Goal: Task Accomplishment & Management: Use online tool/utility

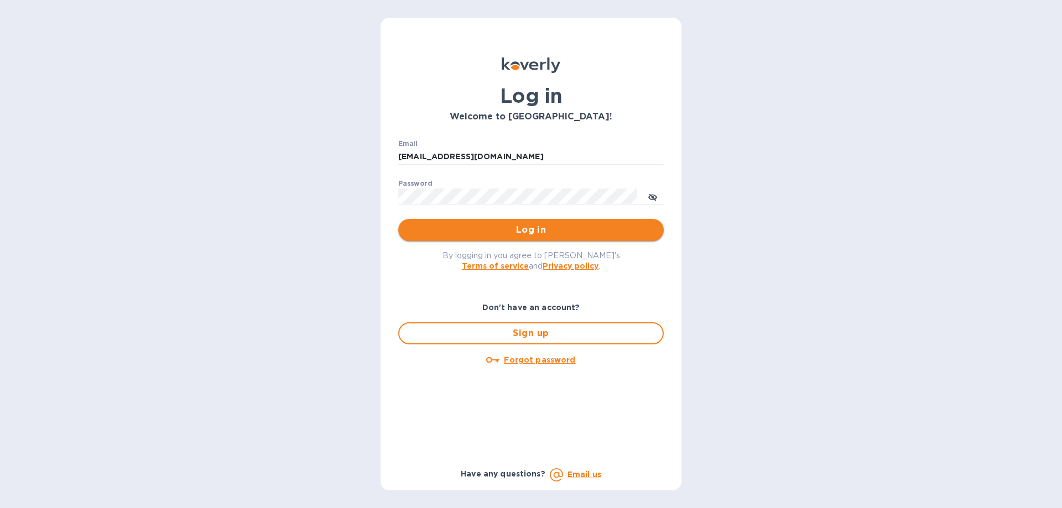
click at [532, 225] on span "Log in" at bounding box center [531, 229] width 248 height 13
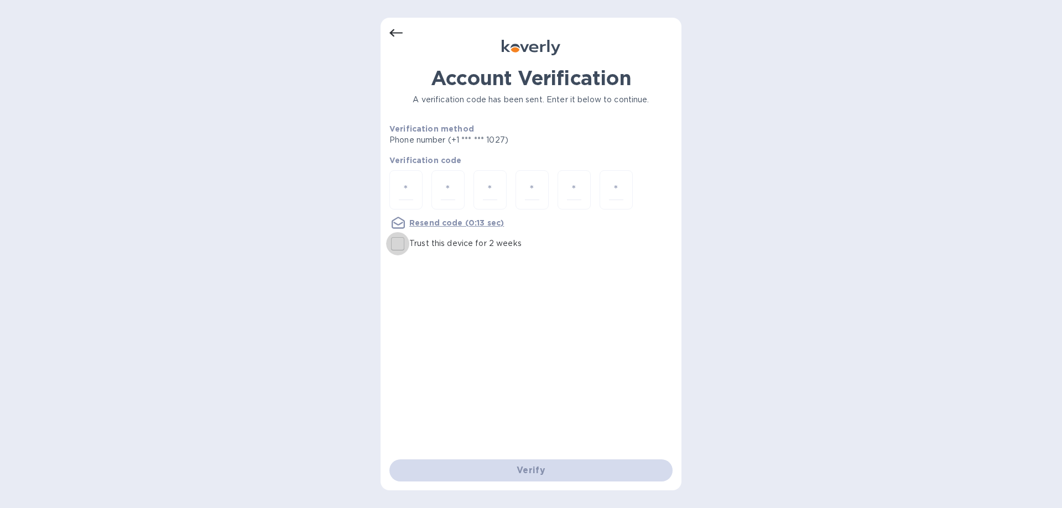
click at [402, 246] on input "Trust this device for 2 weeks" at bounding box center [397, 243] width 23 height 23
checkbox input "true"
click at [406, 186] on input "number" at bounding box center [406, 190] width 14 height 20
type input "1"
type input "0"
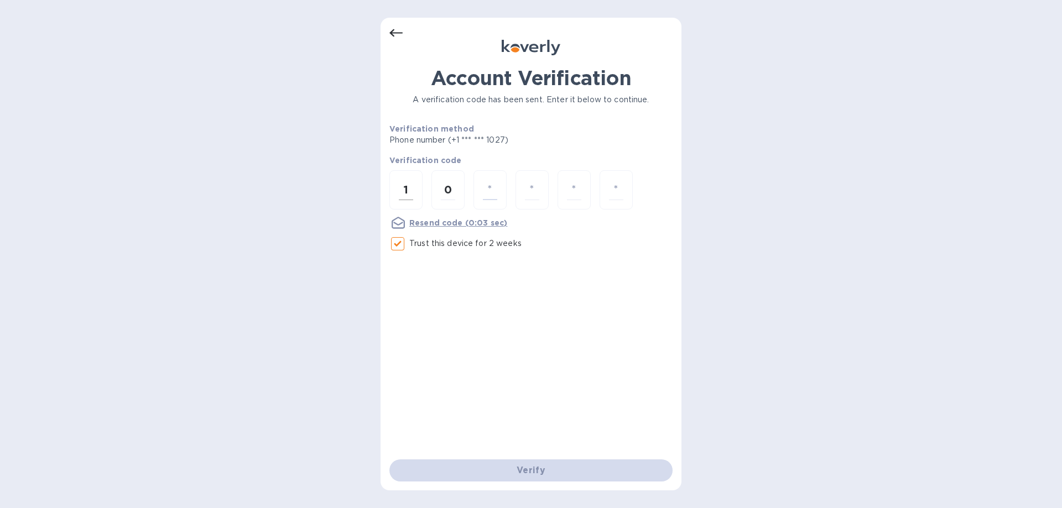
type input "6"
type input "2"
type input "1"
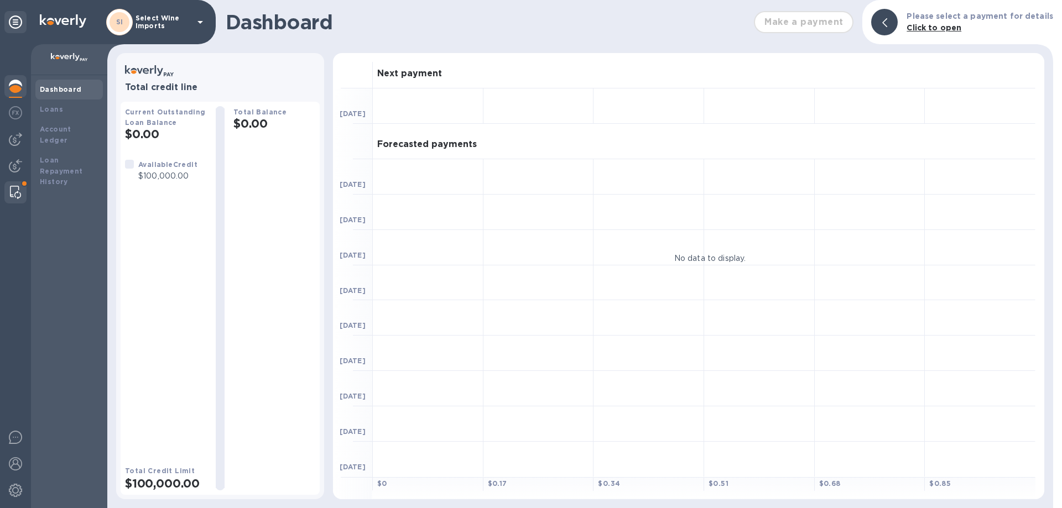
click at [17, 192] on img at bounding box center [15, 192] width 11 height 13
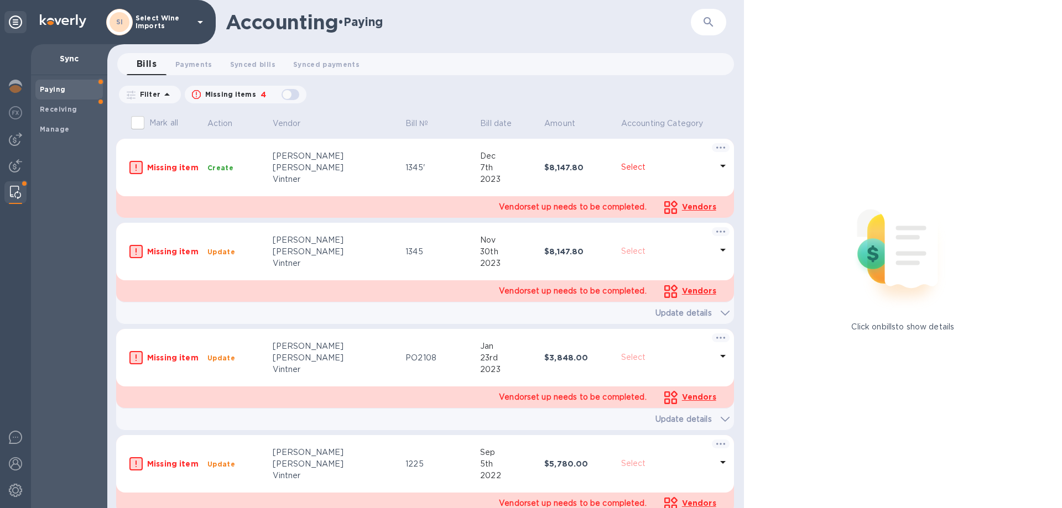
click at [50, 88] on b "Paying" at bounding box center [52, 89] width 25 height 8
click at [293, 92] on div "button" at bounding box center [290, 94] width 22 height 15
checkbox input "true"
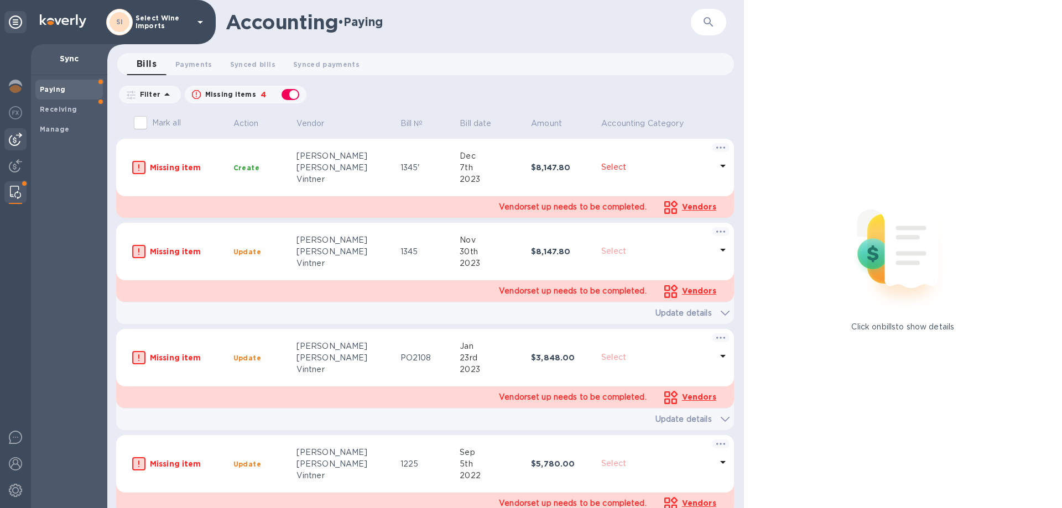
click at [16, 142] on img at bounding box center [15, 139] width 13 height 13
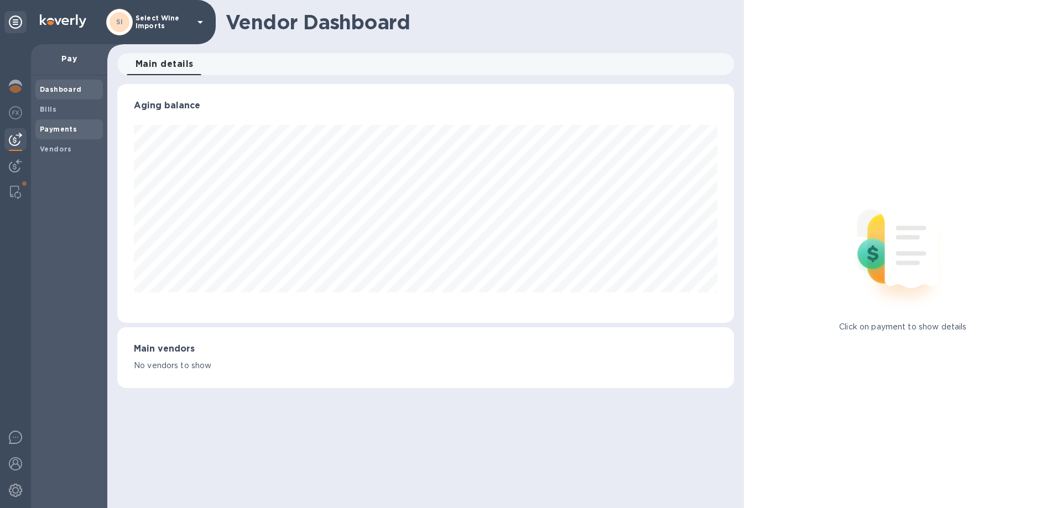
scroll to position [239, 616]
click at [54, 108] on b "Bills" at bounding box center [48, 109] width 17 height 8
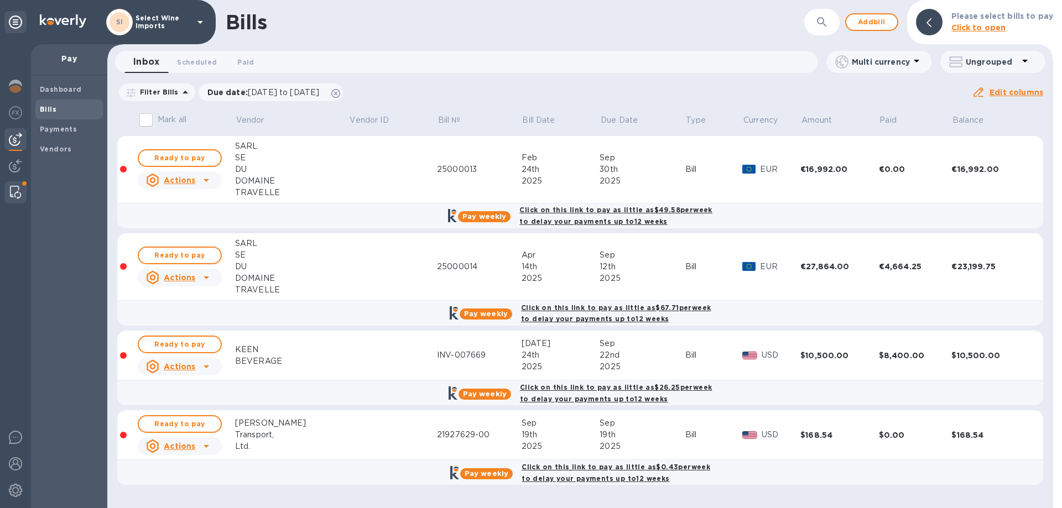
click at [8, 189] on div at bounding box center [16, 192] width 20 height 22
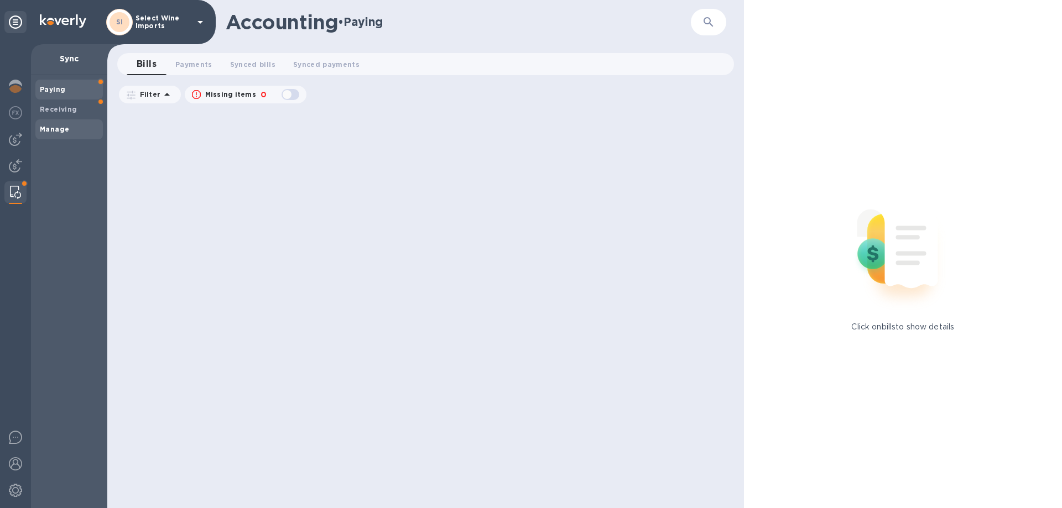
click at [60, 126] on b "Manage" at bounding box center [54, 129] width 29 height 8
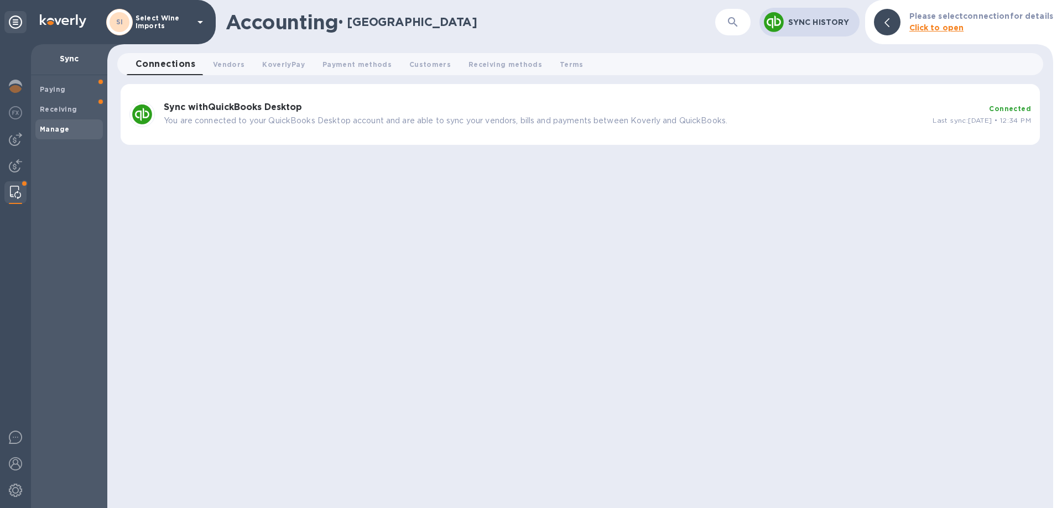
click at [297, 102] on b "Sync with QuickBooks Desktop" at bounding box center [233, 107] width 138 height 11
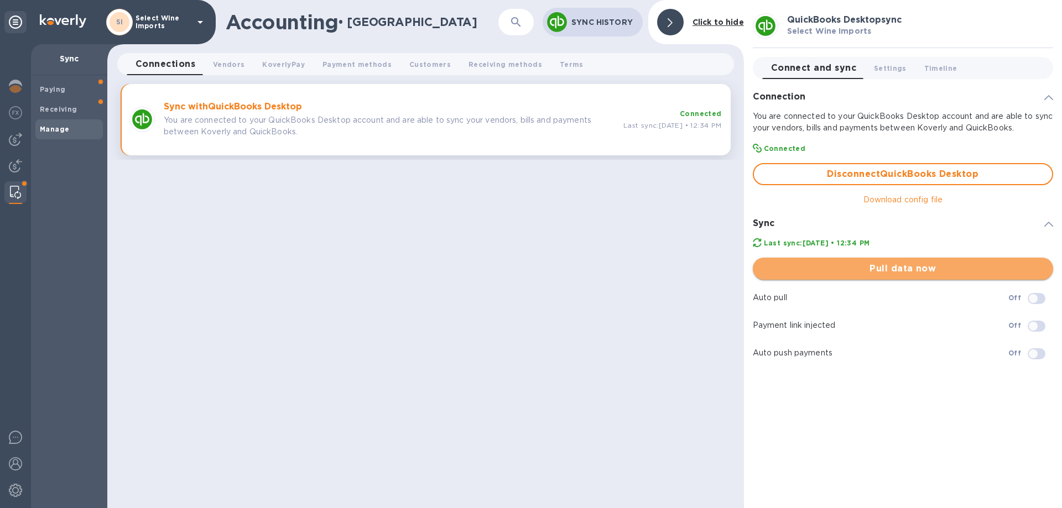
click at [878, 263] on span "Pull data now" at bounding box center [903, 268] width 283 height 13
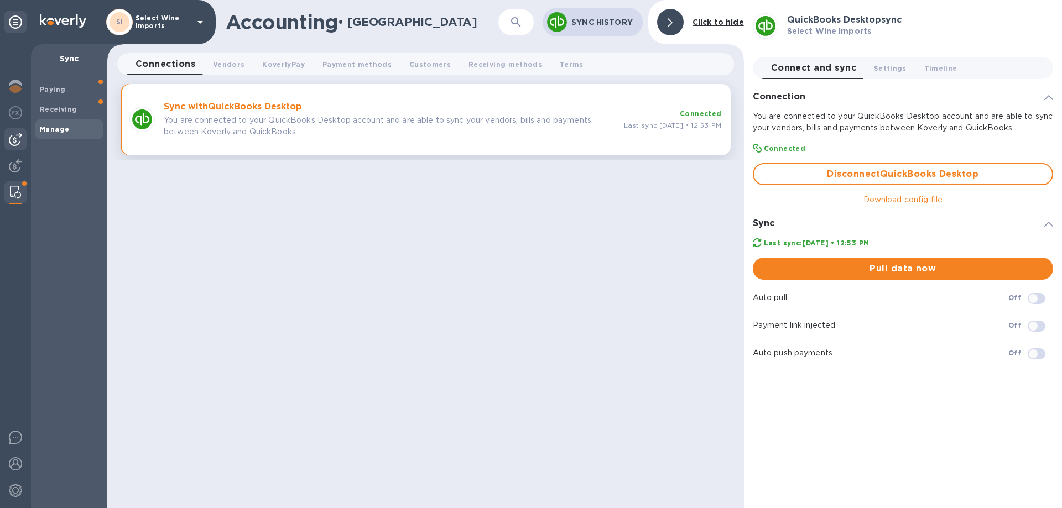
click at [14, 139] on img at bounding box center [15, 139] width 13 height 13
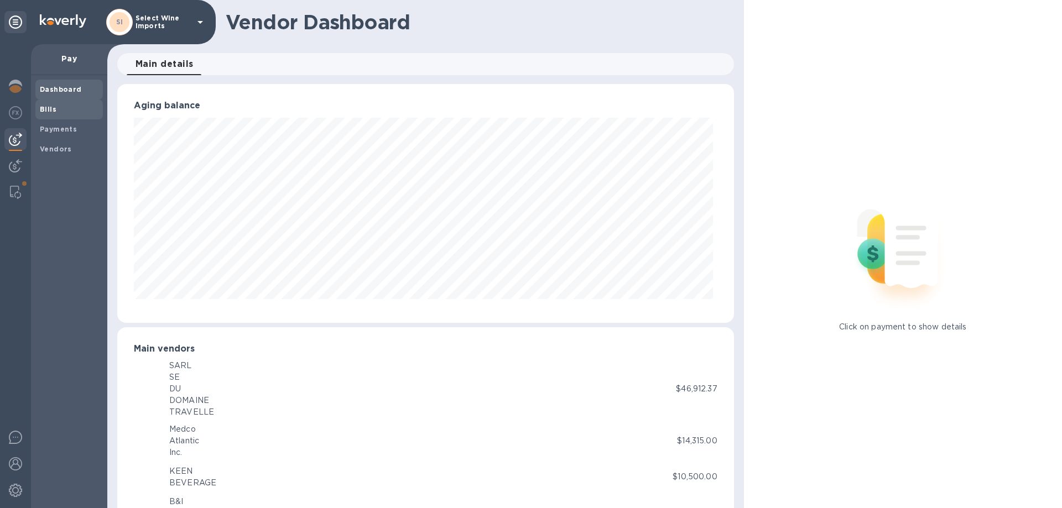
scroll to position [239, 612]
click at [45, 105] on b "Bills" at bounding box center [48, 109] width 17 height 8
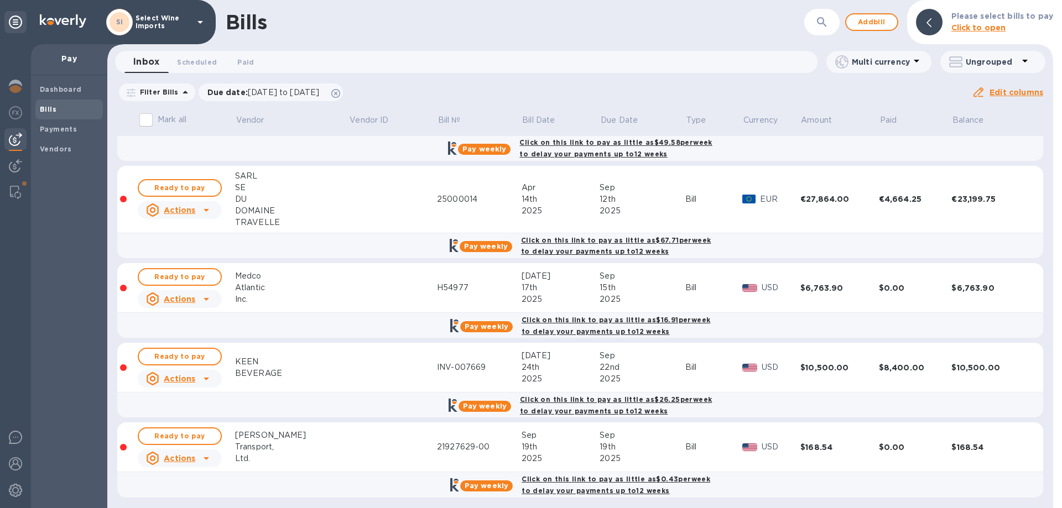
scroll to position [72, 0]
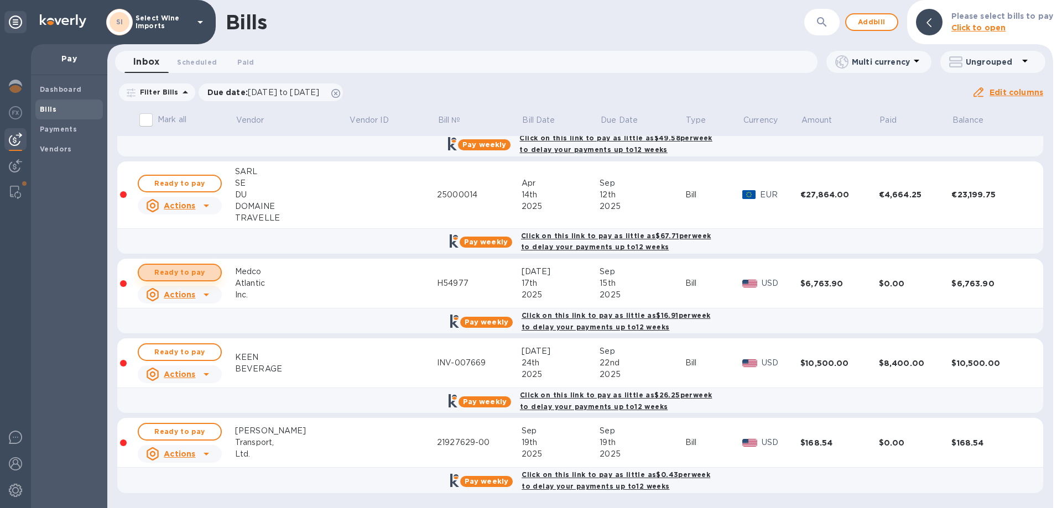
click at [174, 268] on span "Ready to pay" at bounding box center [180, 272] width 64 height 13
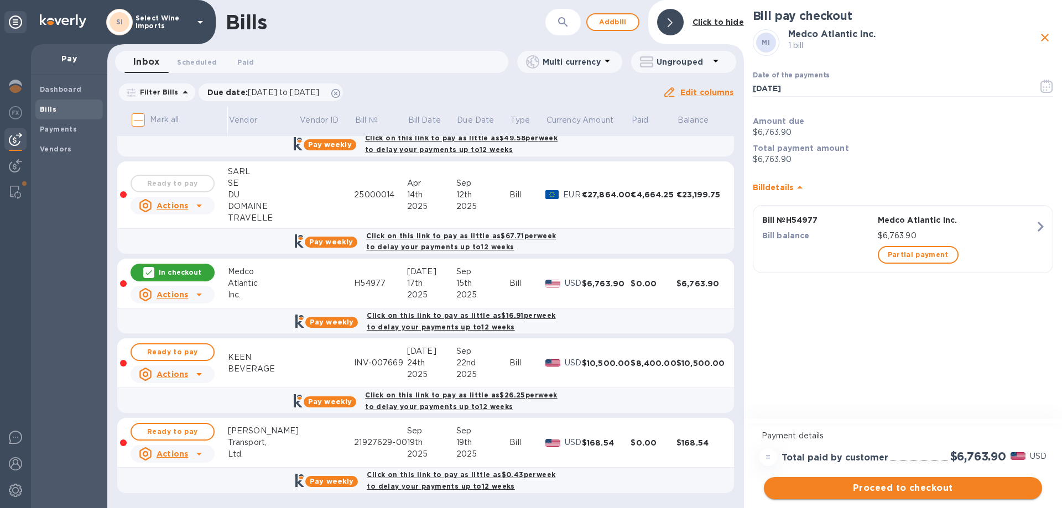
click at [894, 492] on span "Proceed to checkout" at bounding box center [903, 488] width 260 height 13
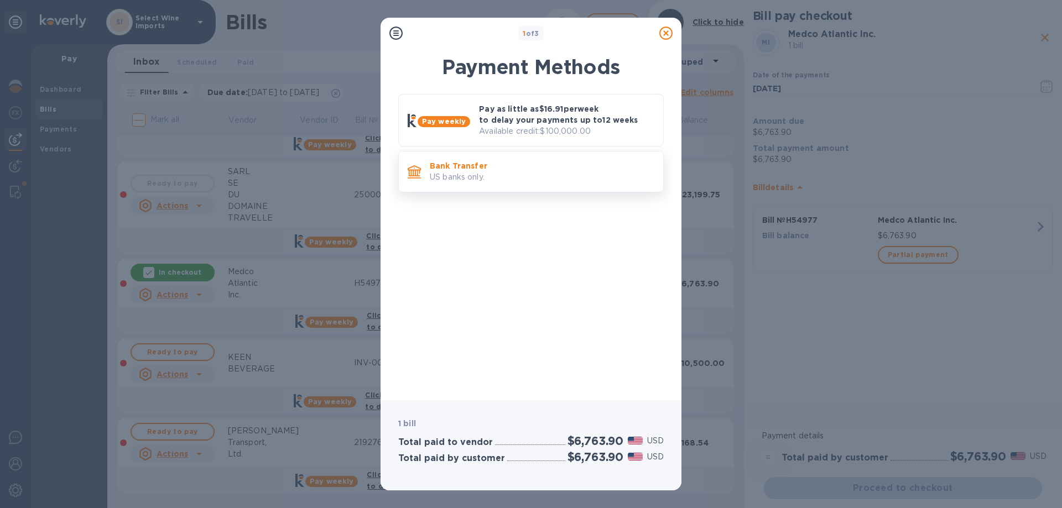
click at [503, 176] on p "US banks only." at bounding box center [542, 177] width 225 height 12
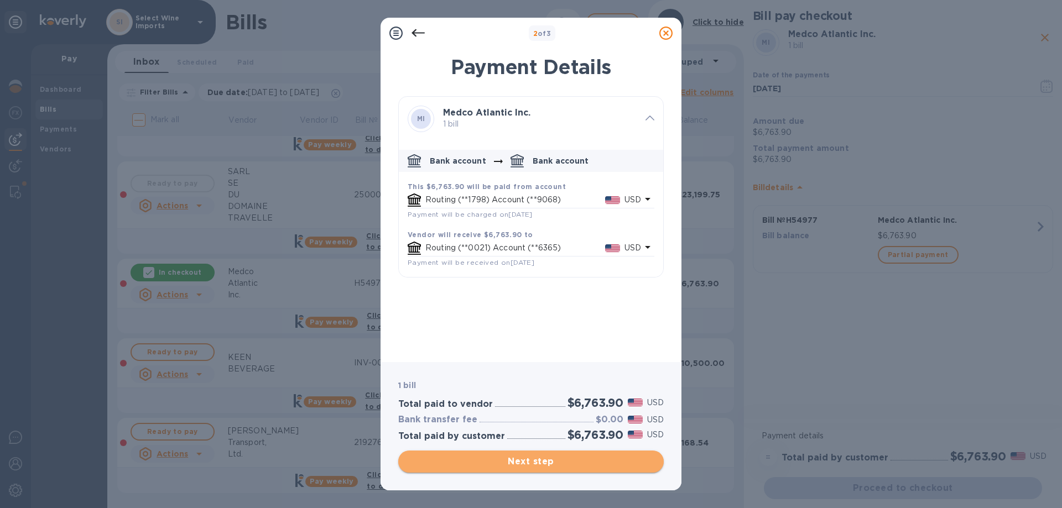
click at [531, 461] on span "Next step" at bounding box center [531, 461] width 248 height 13
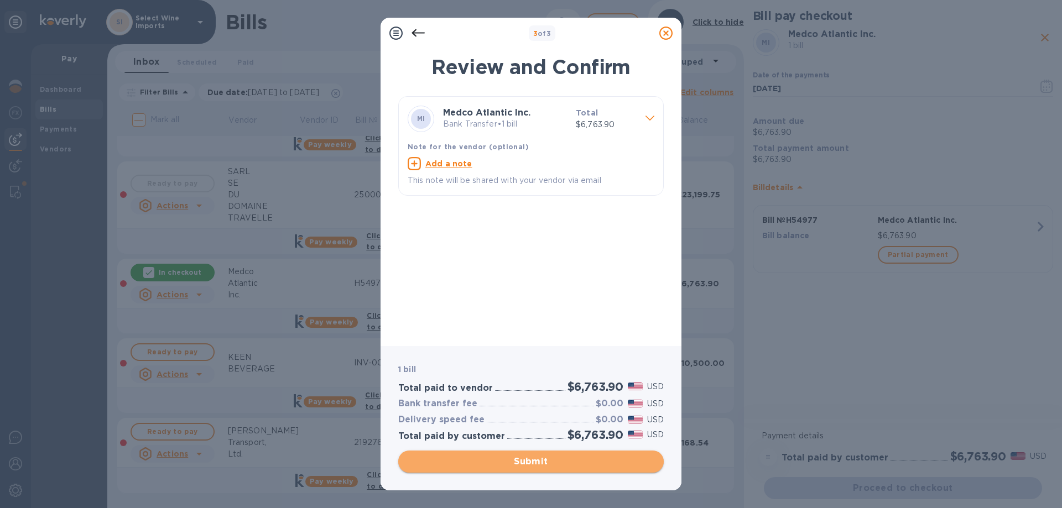
click at [529, 463] on span "Submit" at bounding box center [531, 461] width 248 height 13
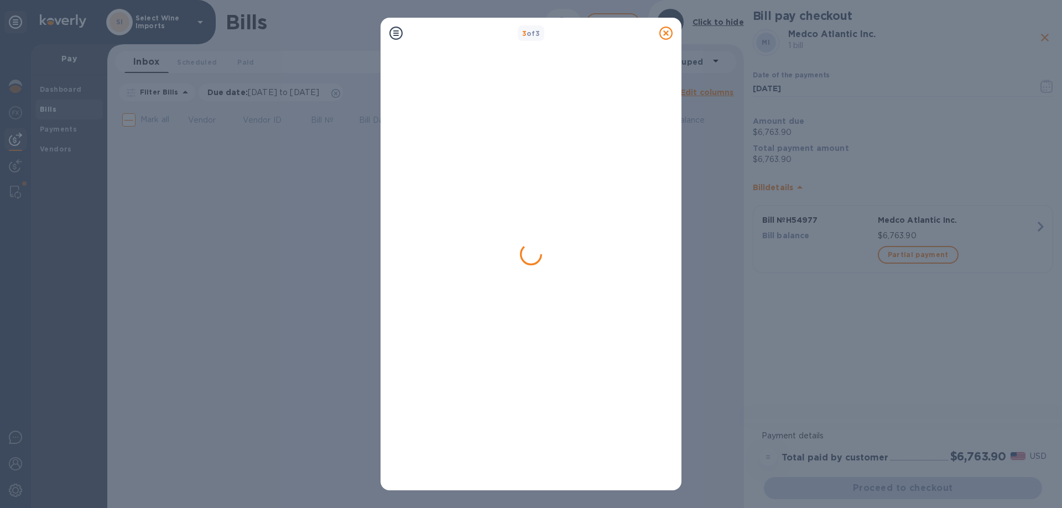
scroll to position [0, 0]
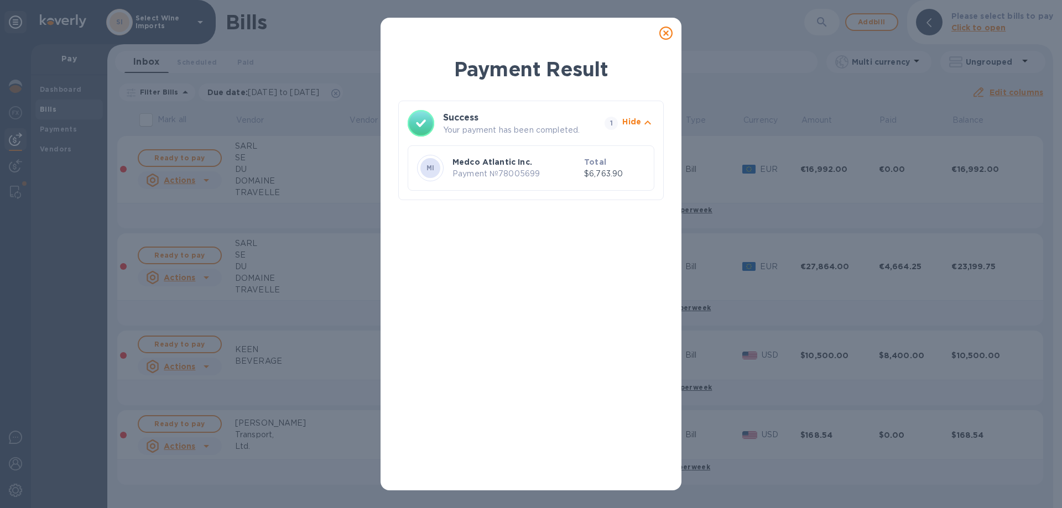
click at [530, 176] on p "Payment № 78005699" at bounding box center [515, 174] width 127 height 12
click at [669, 33] on icon at bounding box center [665, 33] width 13 height 13
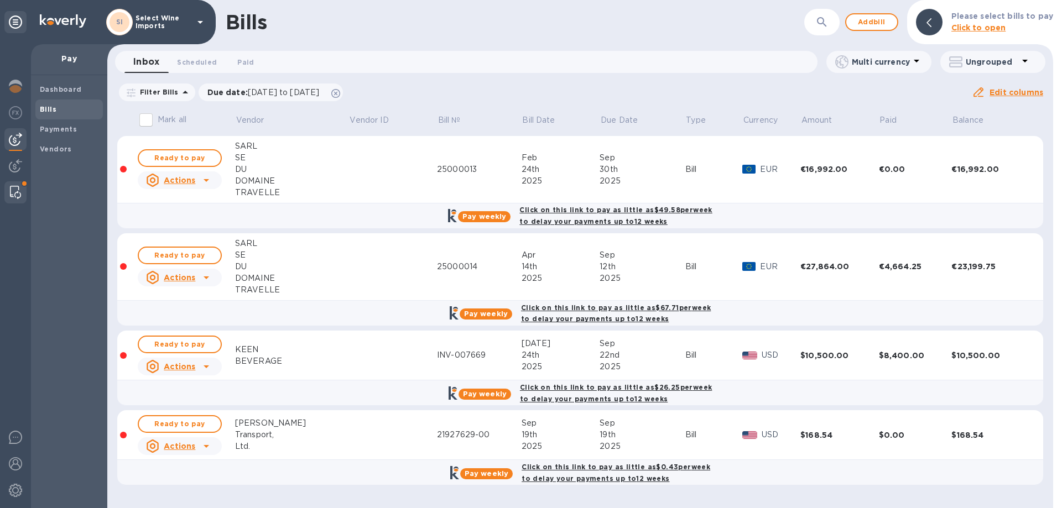
click at [19, 190] on img at bounding box center [15, 192] width 11 height 13
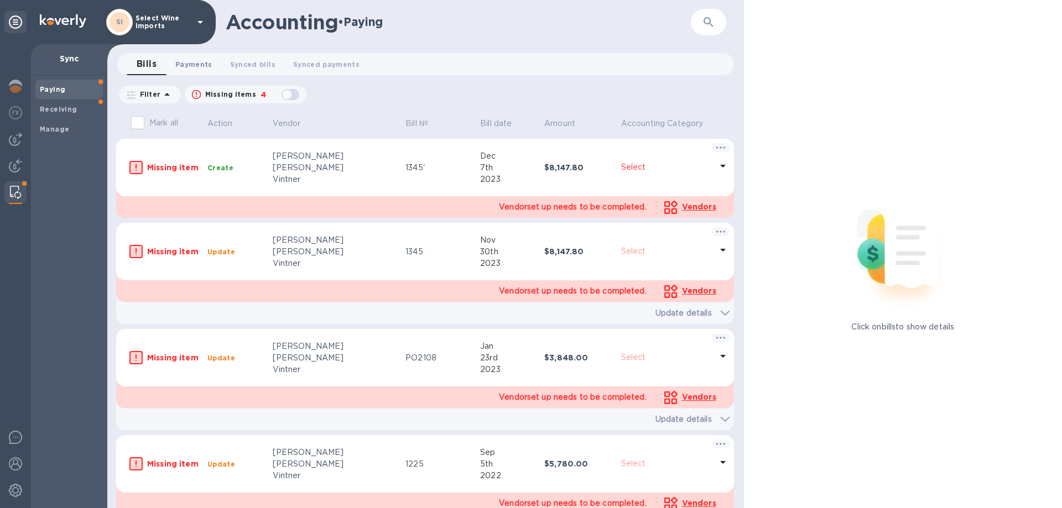
click at [200, 65] on span "Payments 0" at bounding box center [193, 65] width 37 height 12
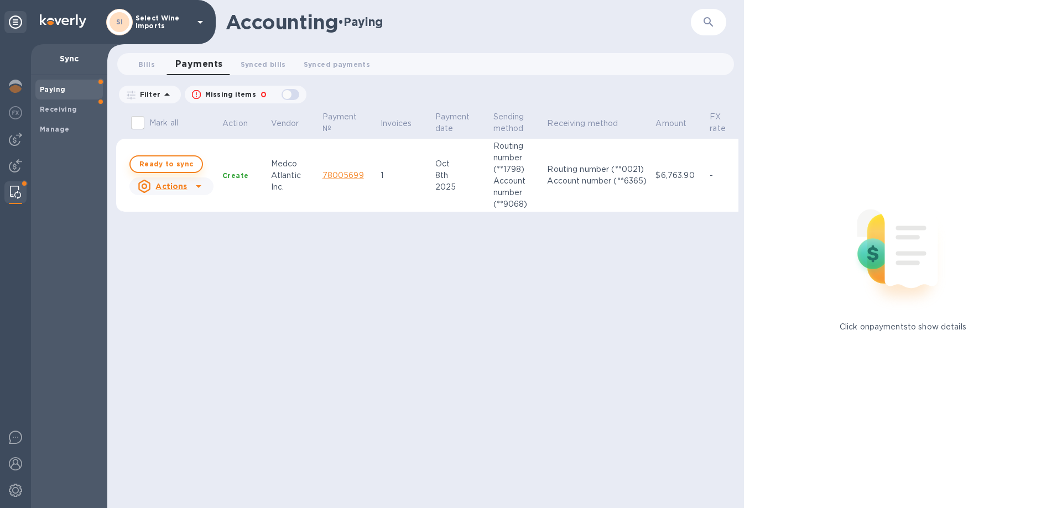
click at [163, 165] on span "Ready to sync" at bounding box center [166, 164] width 54 height 13
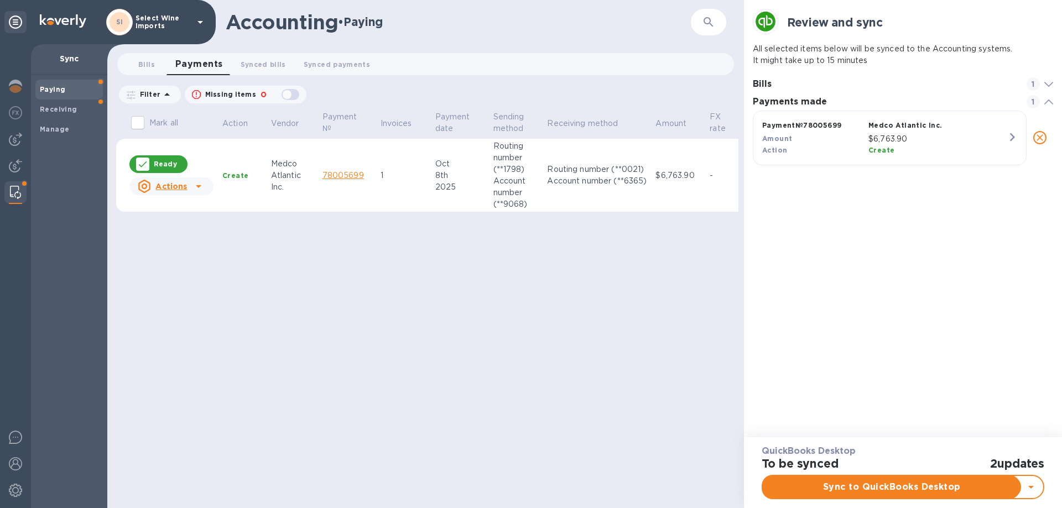
scroll to position [51, 301]
checkbox input "true"
click at [885, 492] on span "Sync to QuickBooks Desktop" at bounding box center [892, 487] width 241 height 13
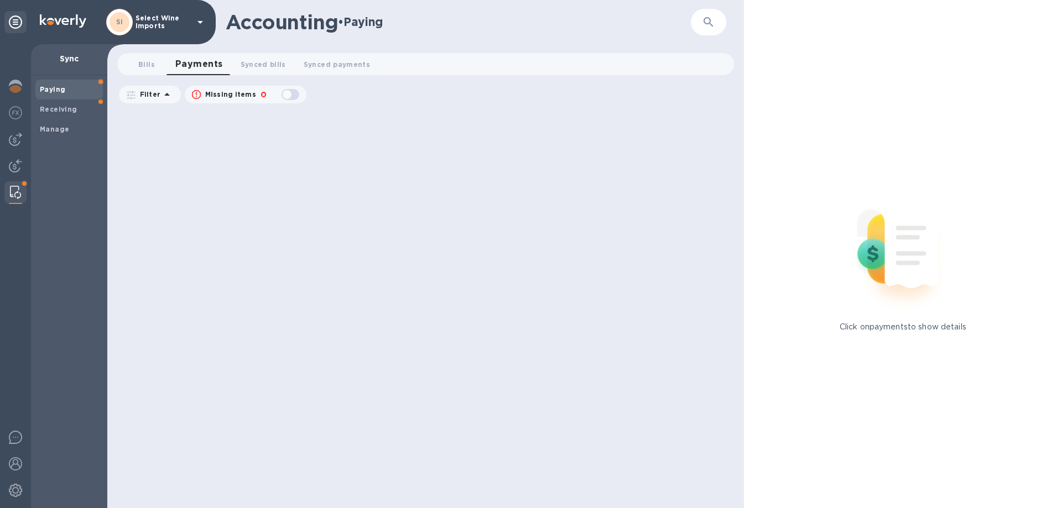
click at [51, 90] on b "Paying" at bounding box center [52, 89] width 25 height 8
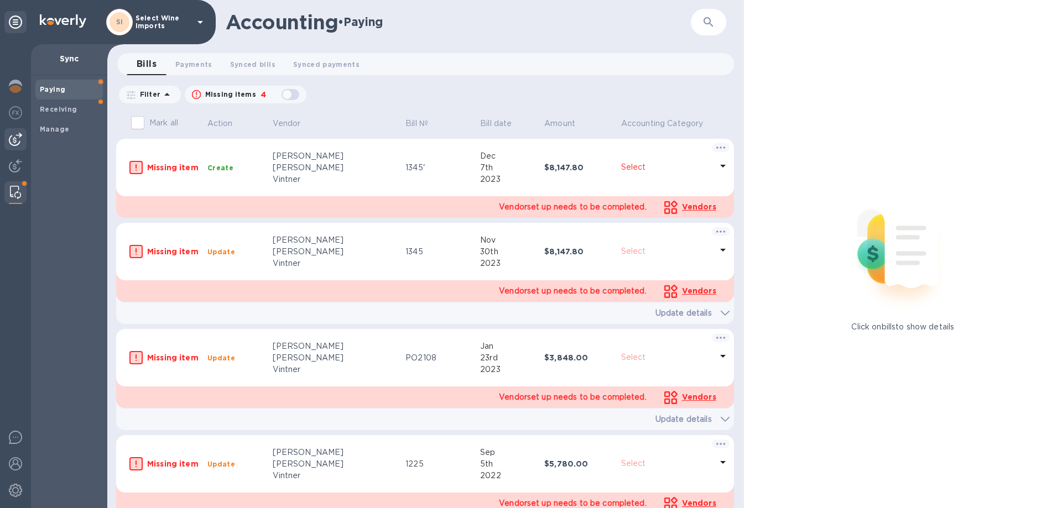
click at [14, 143] on img at bounding box center [15, 139] width 13 height 13
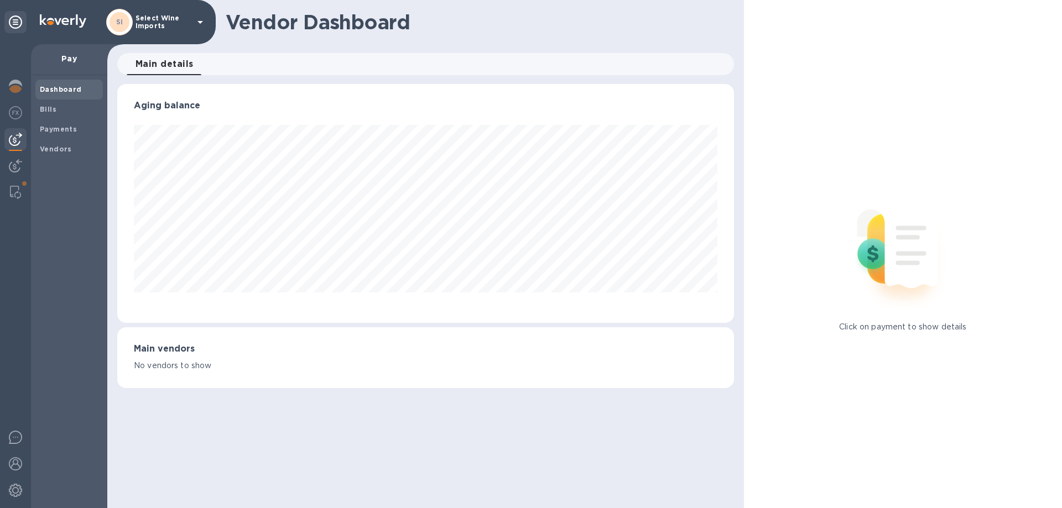
scroll to position [239, 616]
click at [58, 111] on span "Bills" at bounding box center [69, 109] width 59 height 11
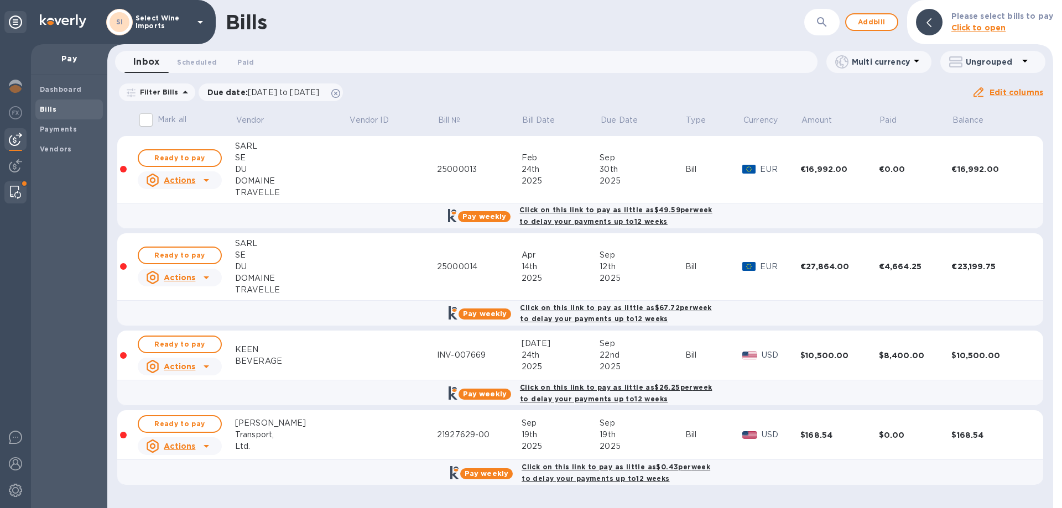
click at [14, 195] on img at bounding box center [15, 192] width 11 height 13
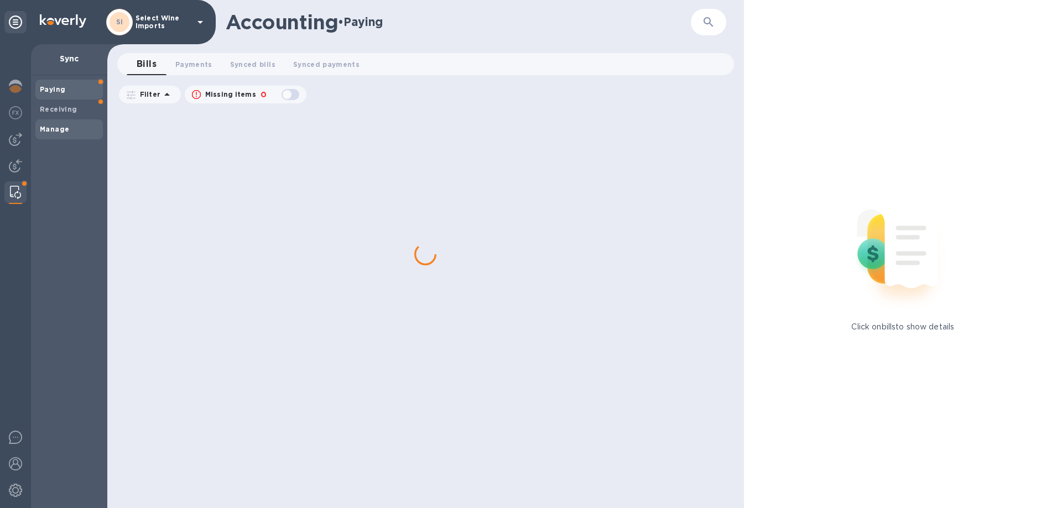
click at [48, 124] on span "Manage" at bounding box center [54, 129] width 29 height 11
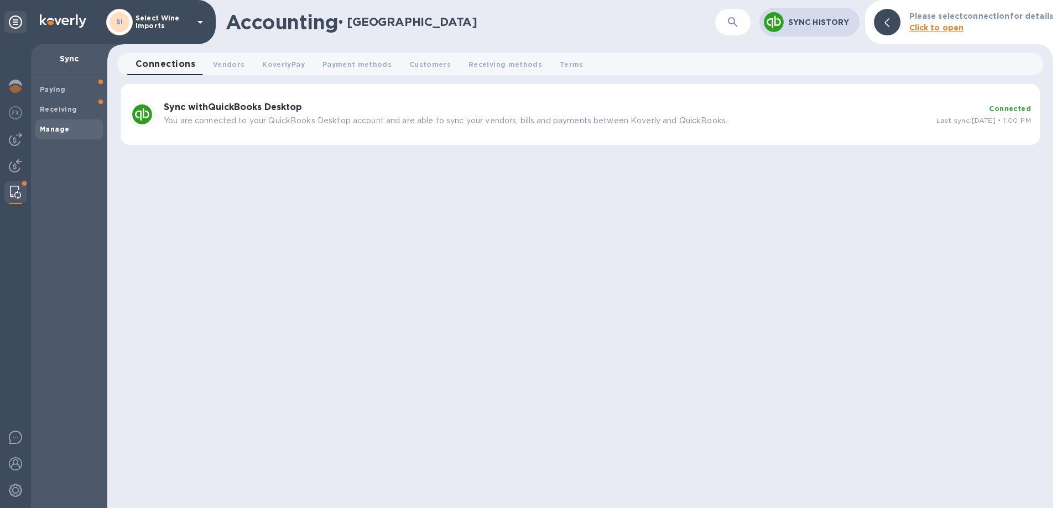
click at [268, 105] on b "Sync with QuickBooks Desktop" at bounding box center [233, 107] width 138 height 11
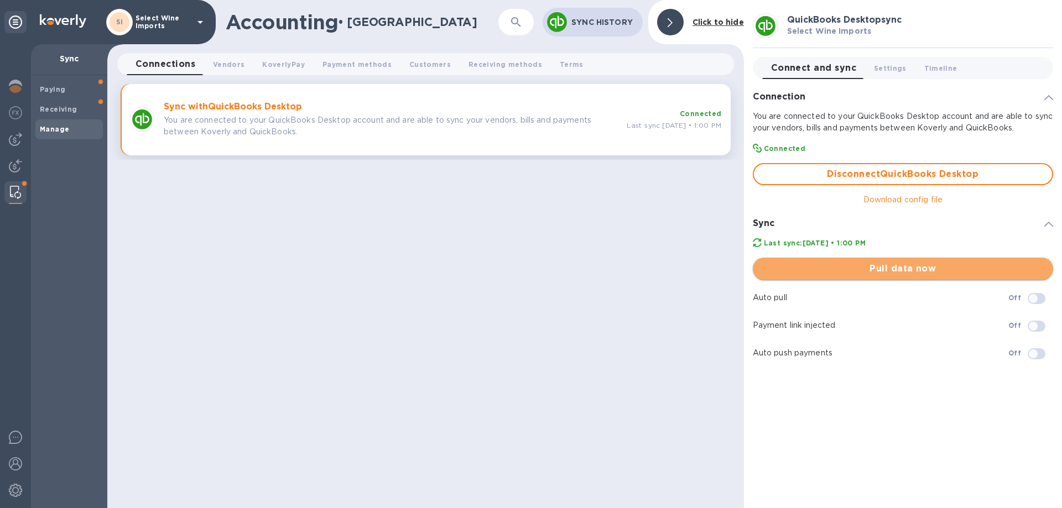
click at [901, 269] on span "Pull data now" at bounding box center [903, 268] width 283 height 13
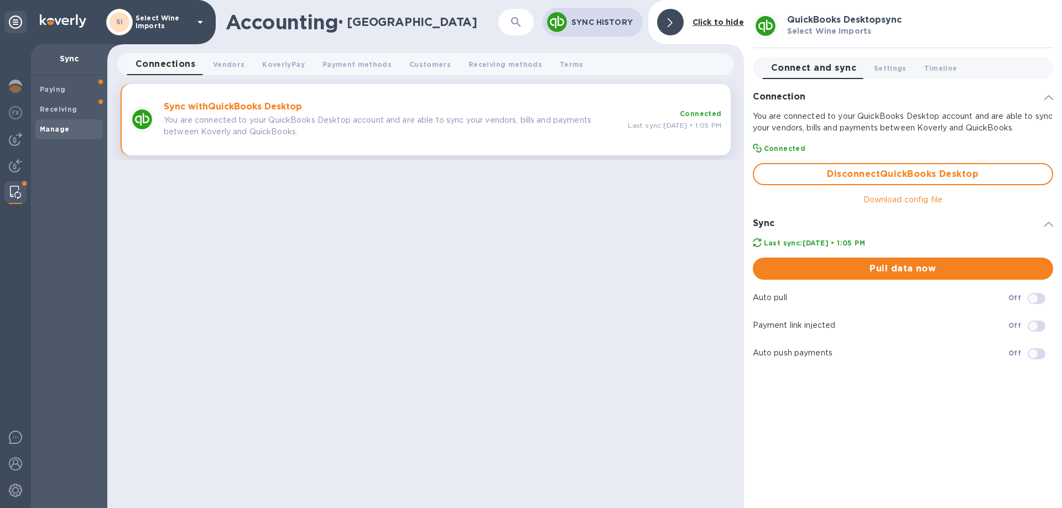
click at [337, 416] on div "Accounting • Manage ​ Sync History Click to hide Connections 0 Vendors 0 Koverl…" at bounding box center [425, 254] width 637 height 508
click at [13, 135] on img at bounding box center [15, 139] width 13 height 13
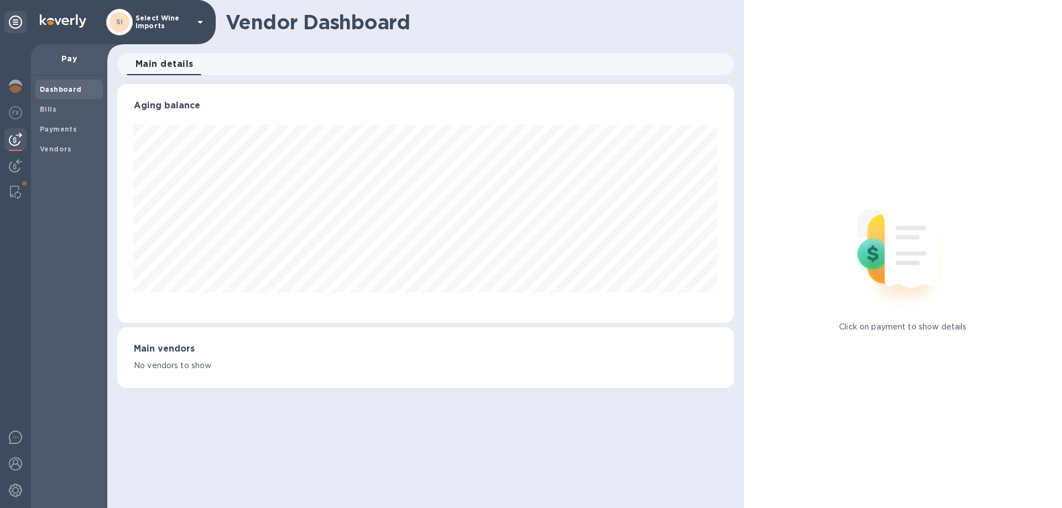
scroll to position [552812, 552439]
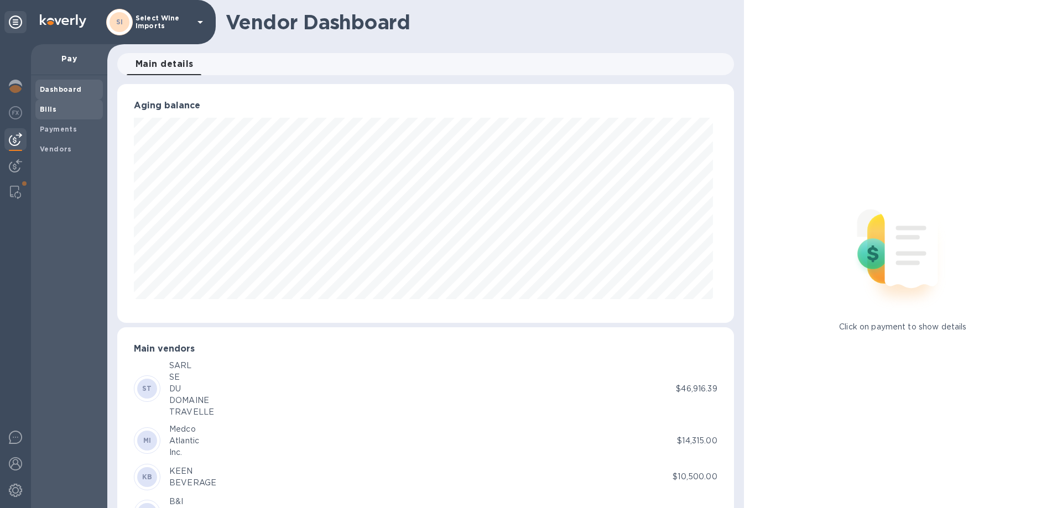
click at [50, 109] on b "Bills" at bounding box center [48, 109] width 17 height 8
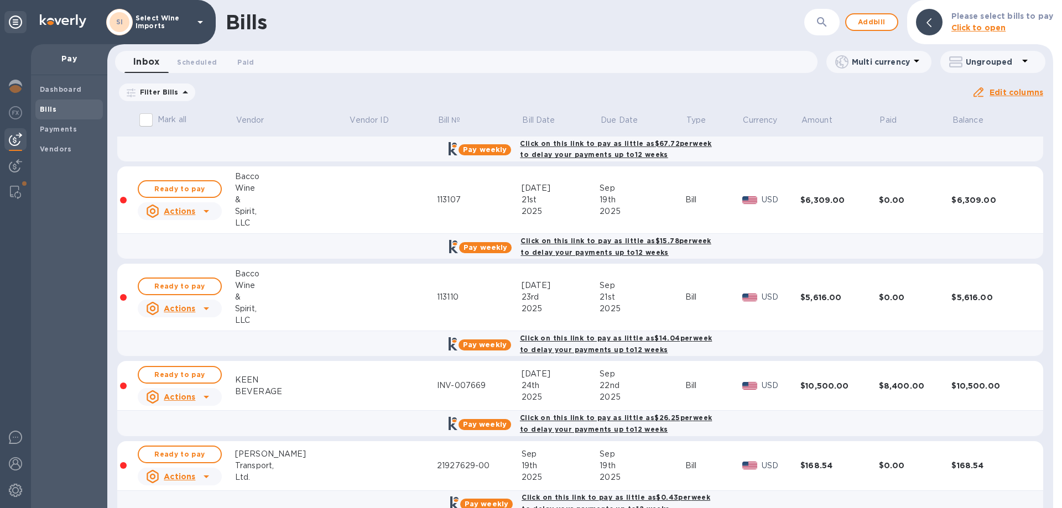
scroll to position [187, 0]
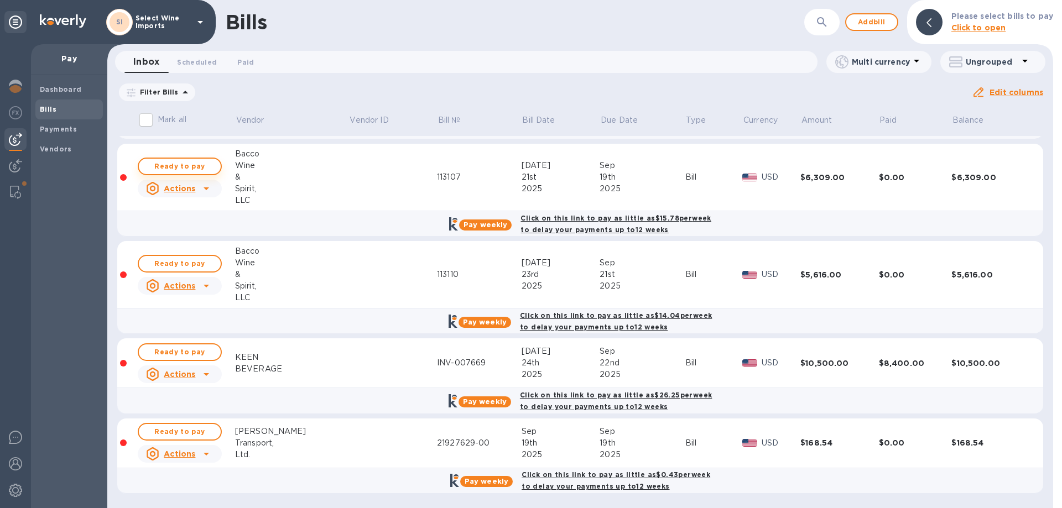
click at [170, 165] on span "Ready to pay" at bounding box center [180, 166] width 64 height 13
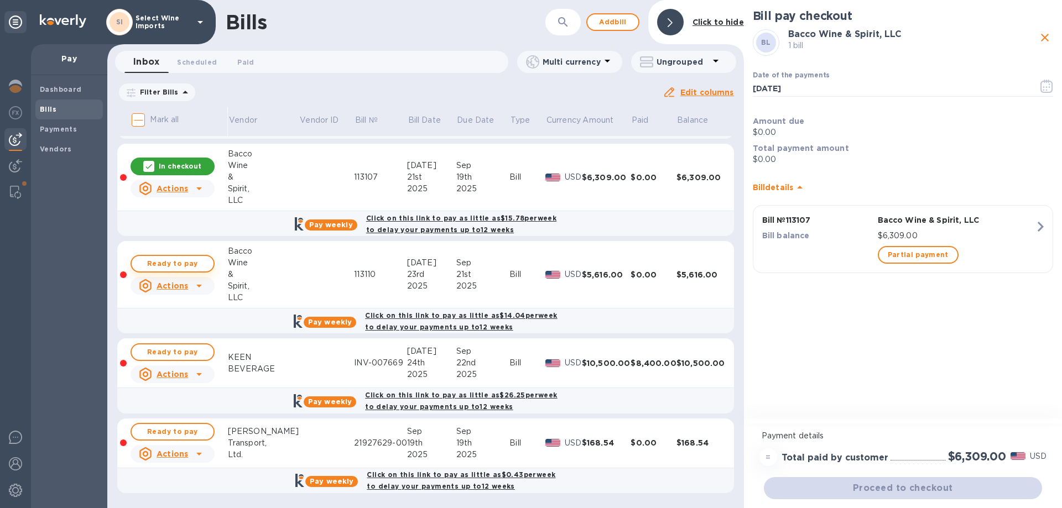
click at [176, 261] on span "Ready to pay" at bounding box center [172, 263] width 64 height 13
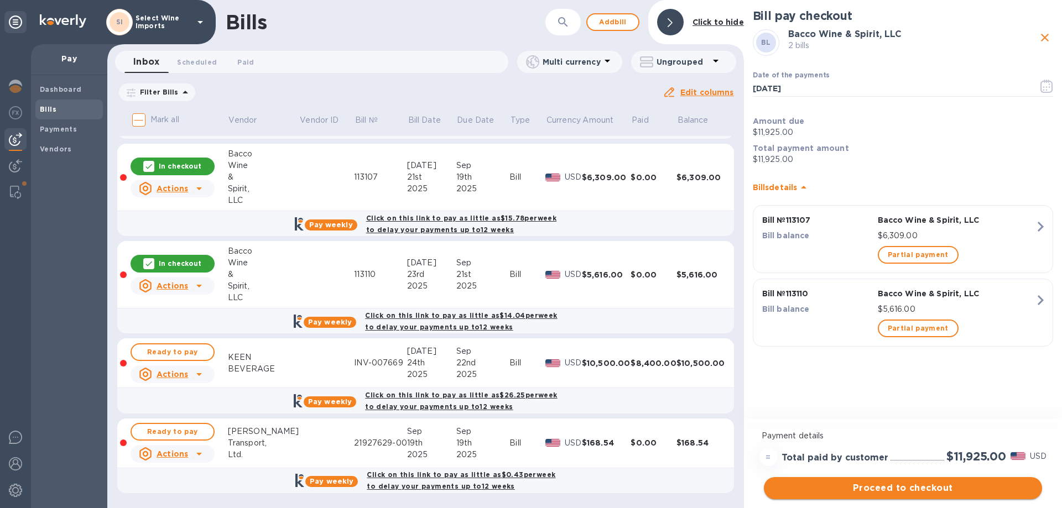
click at [909, 490] on span "Proceed to checkout" at bounding box center [903, 488] width 260 height 13
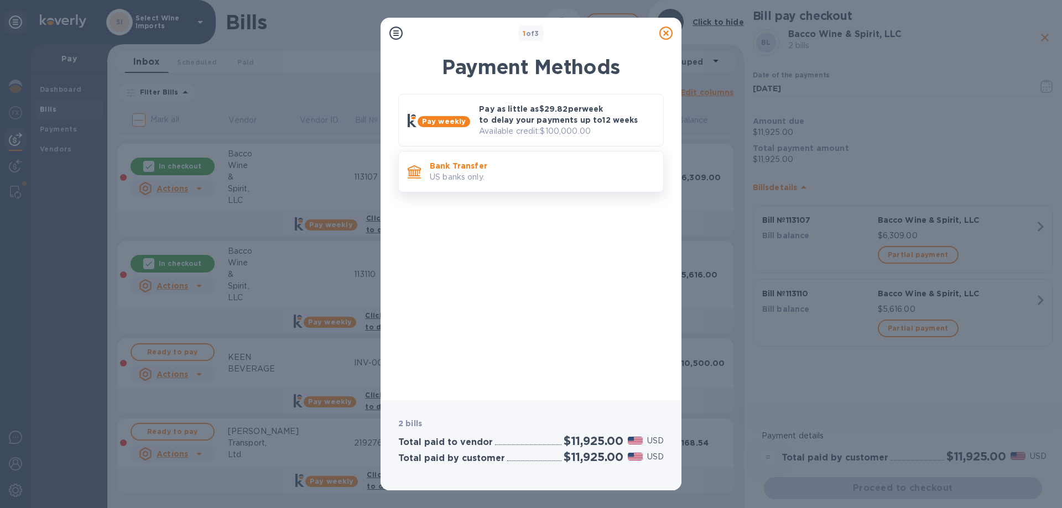
click at [501, 161] on p "Bank Transfer" at bounding box center [542, 165] width 225 height 11
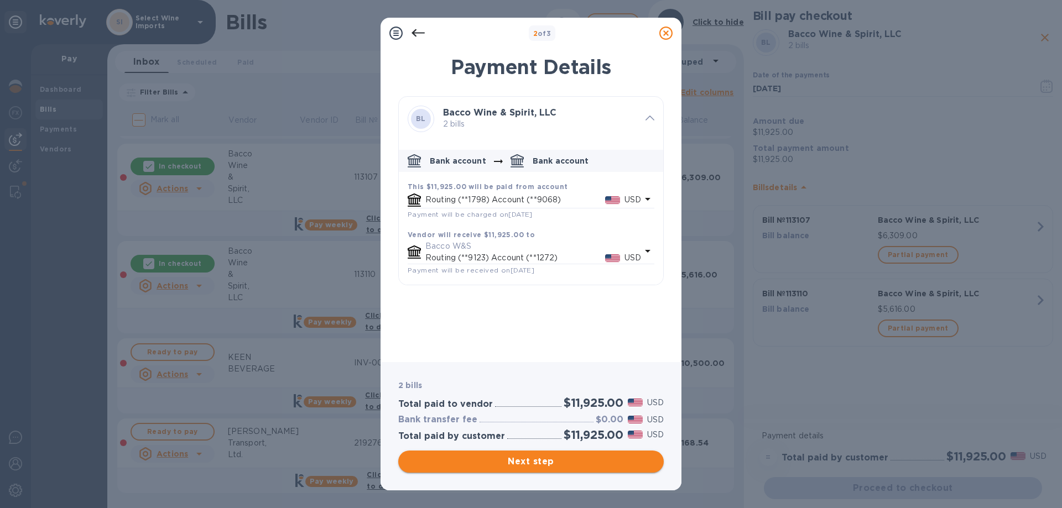
click at [534, 458] on span "Next step" at bounding box center [531, 461] width 248 height 13
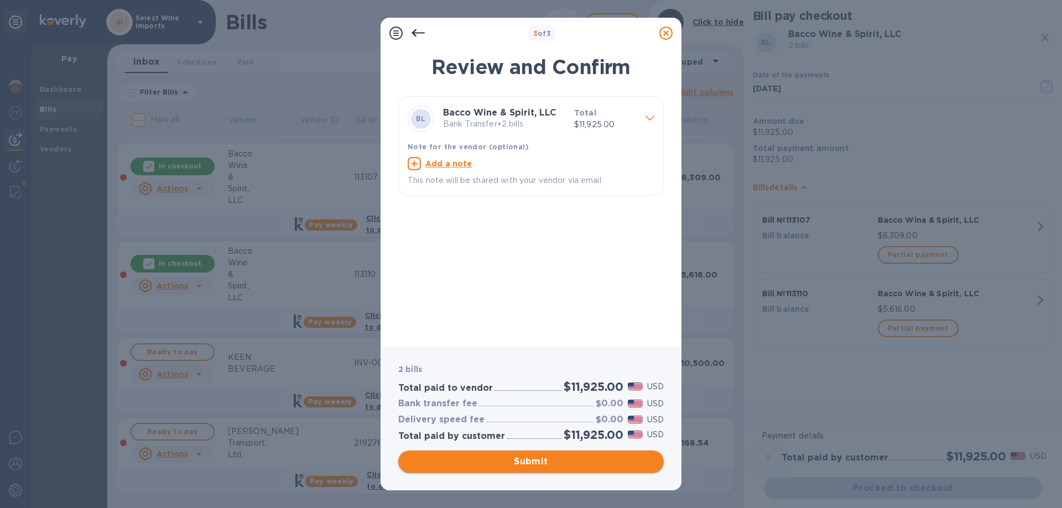
click at [534, 458] on span "Submit" at bounding box center [531, 461] width 248 height 13
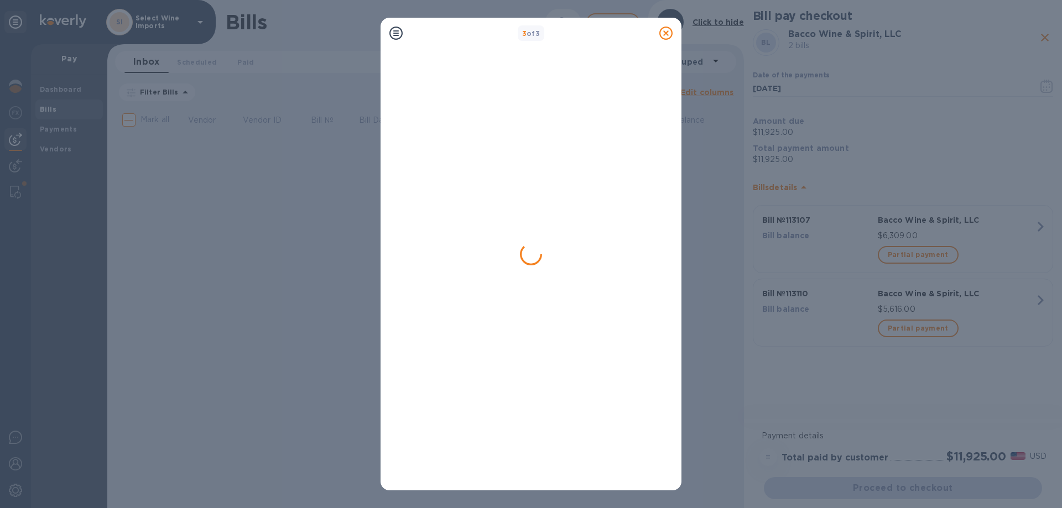
scroll to position [0, 0]
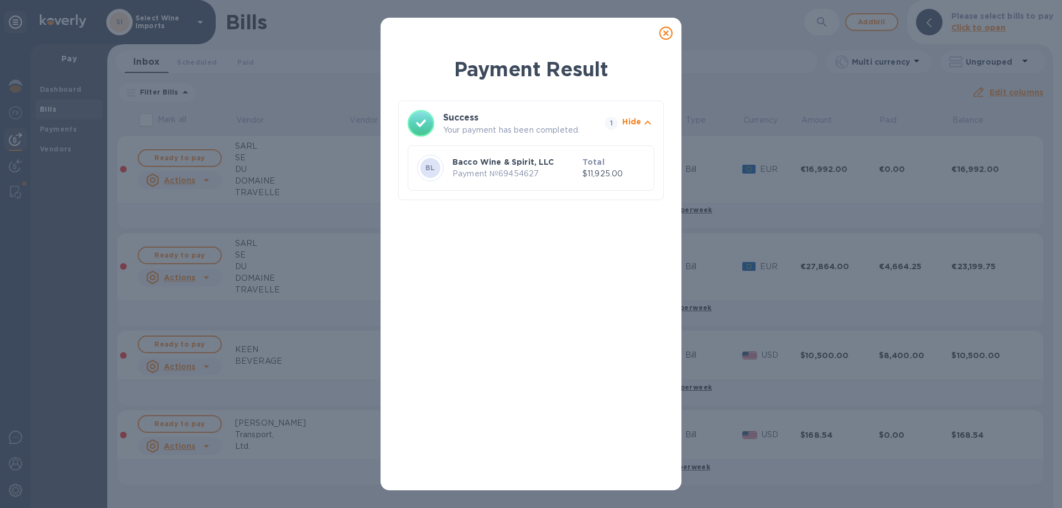
click at [510, 180] on div "Bacco Wine & Spirit, LLC Payment № 69454627" at bounding box center [515, 167] width 130 height 27
click at [669, 35] on icon at bounding box center [665, 33] width 13 height 13
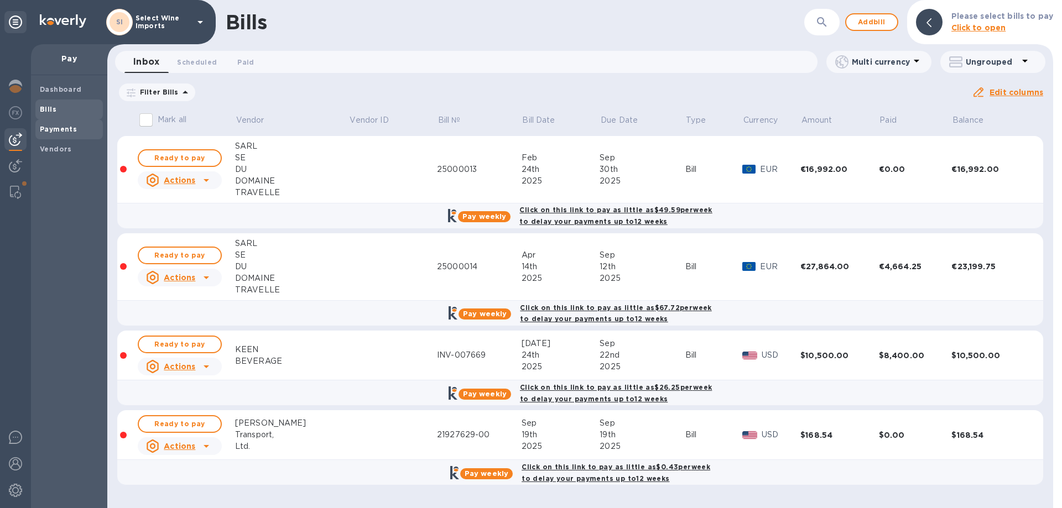
click at [56, 130] on b "Payments" at bounding box center [58, 129] width 37 height 8
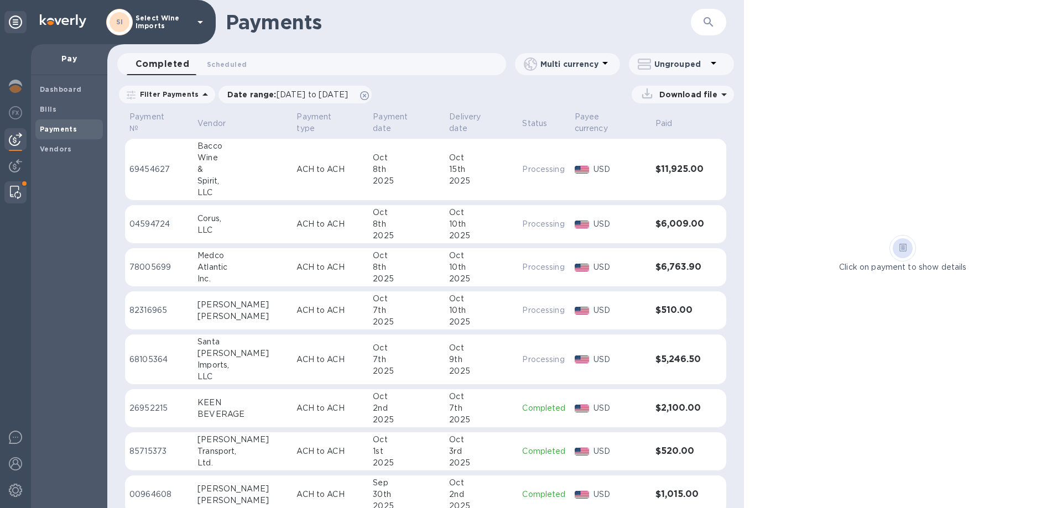
click at [12, 192] on img at bounding box center [15, 192] width 11 height 13
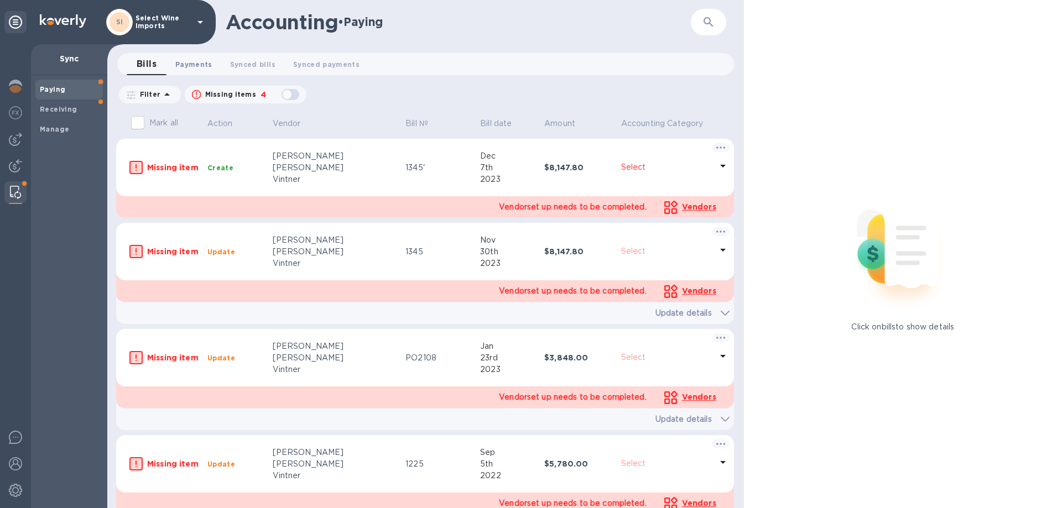
click at [201, 67] on span "Payments 0" at bounding box center [193, 65] width 37 height 12
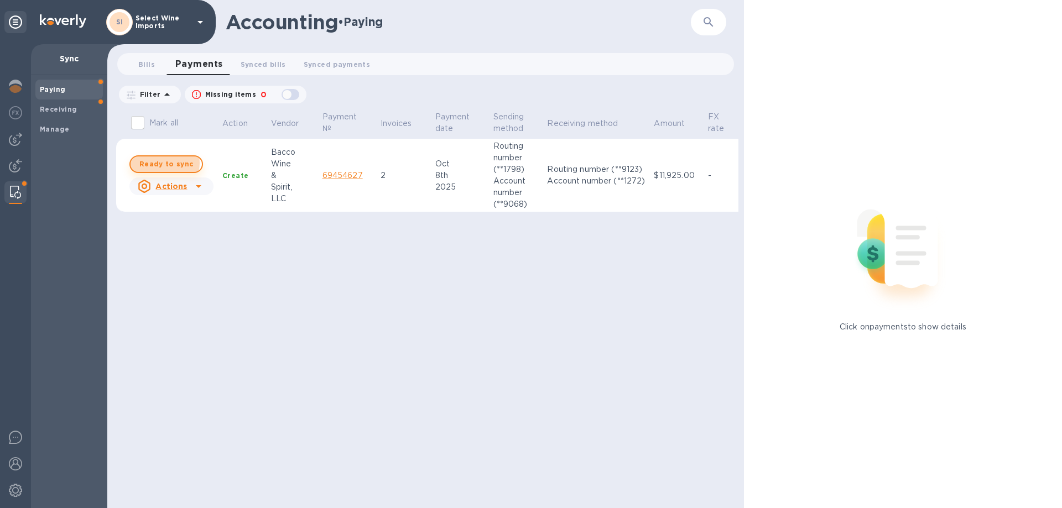
click at [164, 163] on span "Ready to sync" at bounding box center [166, 164] width 54 height 13
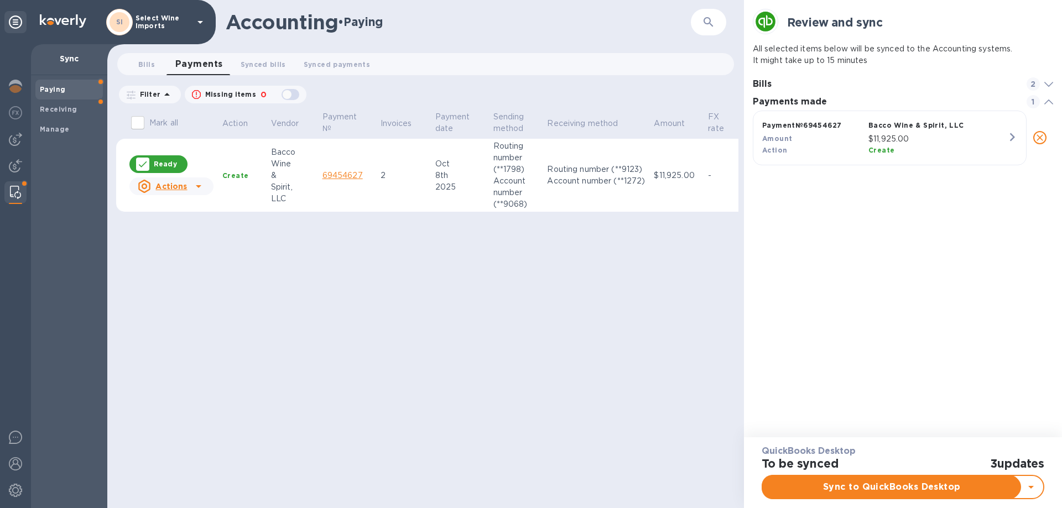
scroll to position [51, 301]
checkbox input "true"
click at [894, 489] on span "Sync to QuickBooks Desktop" at bounding box center [892, 487] width 241 height 13
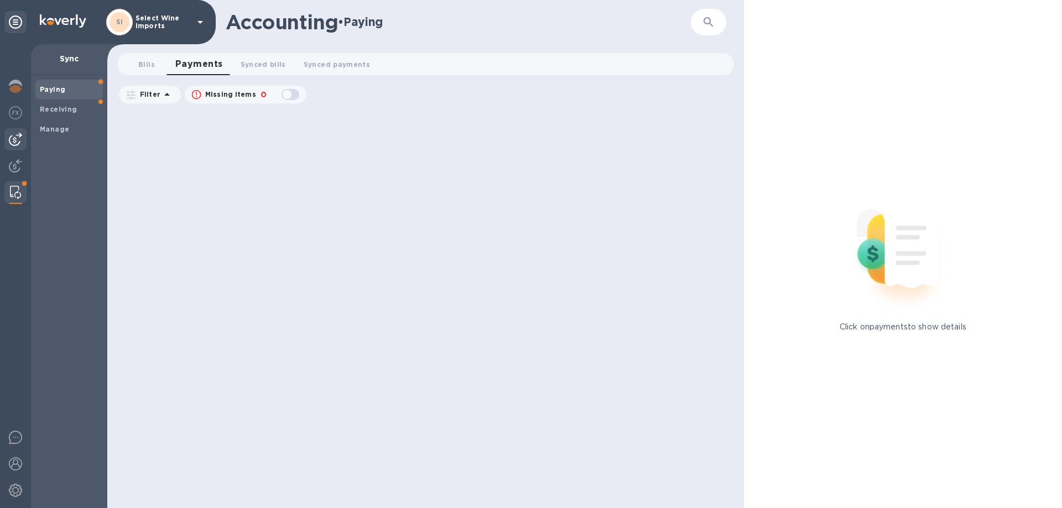
click at [14, 134] on img at bounding box center [15, 139] width 13 height 13
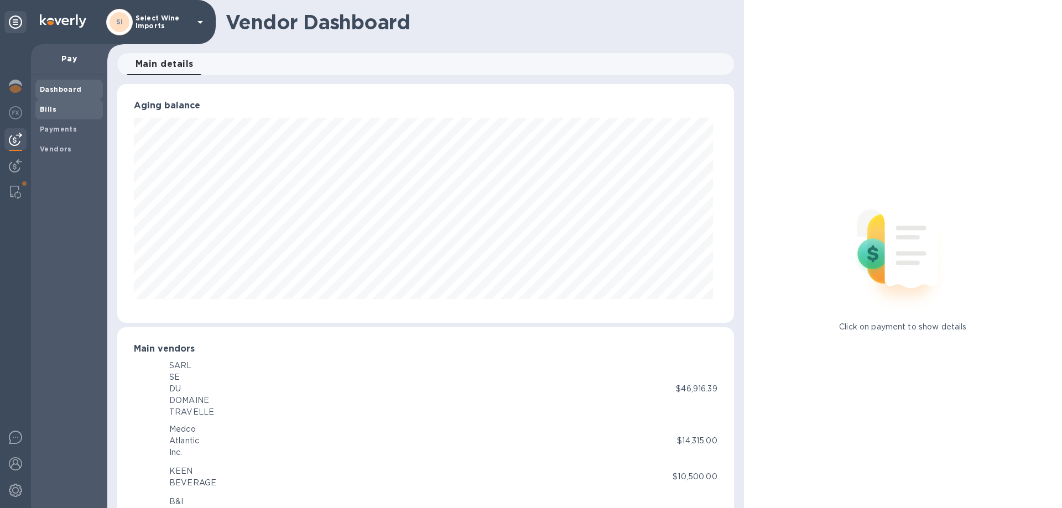
scroll to position [552812, 552439]
click at [49, 112] on b "Bills" at bounding box center [48, 109] width 17 height 8
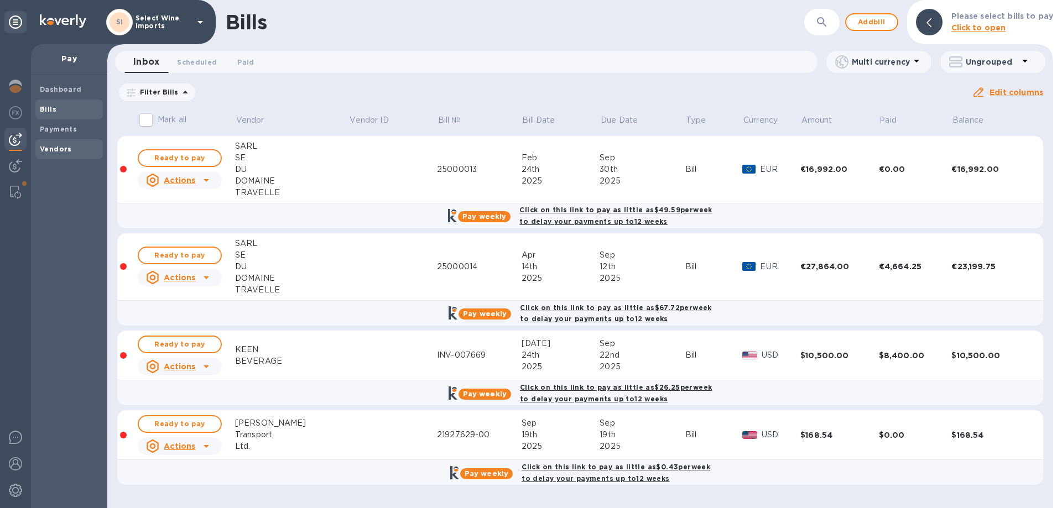
click at [55, 149] on b "Vendors" at bounding box center [56, 149] width 32 height 8
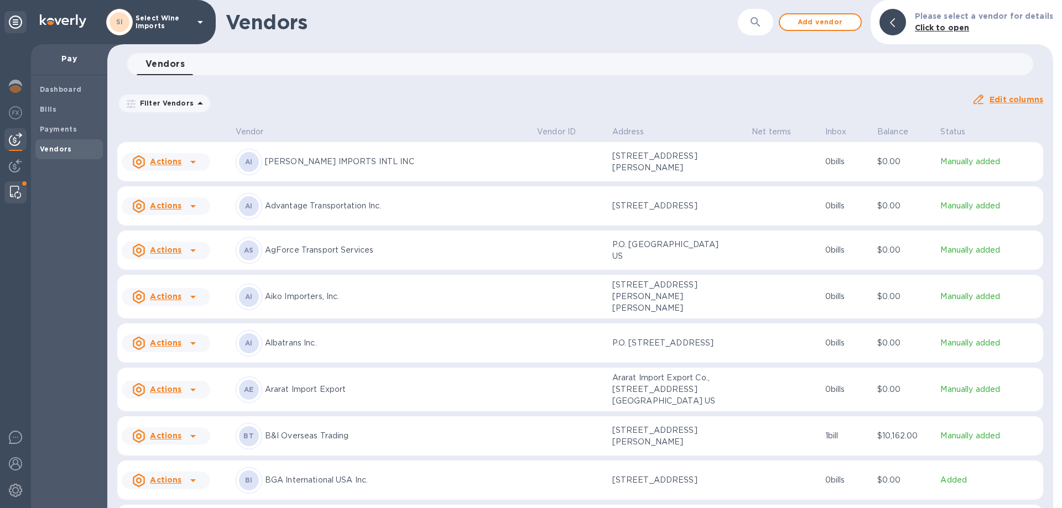
click at [14, 187] on img at bounding box center [15, 192] width 11 height 13
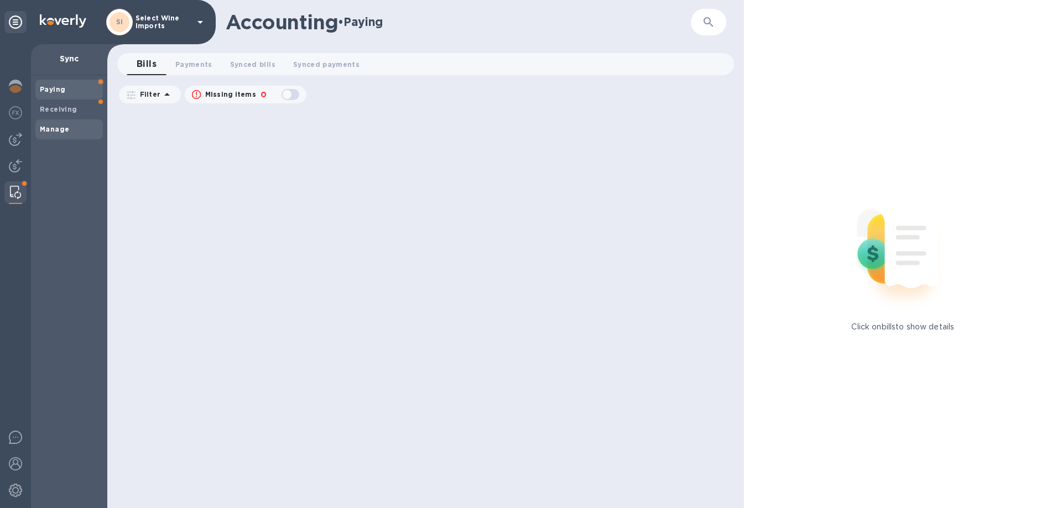
click at [55, 129] on b "Manage" at bounding box center [54, 129] width 29 height 8
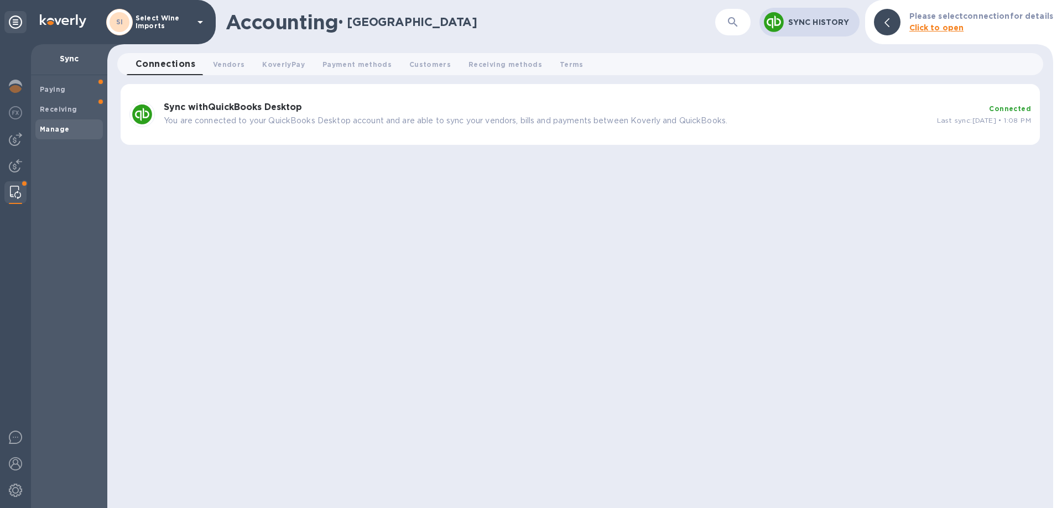
click at [297, 108] on b "Sync with QuickBooks Desktop" at bounding box center [233, 107] width 138 height 11
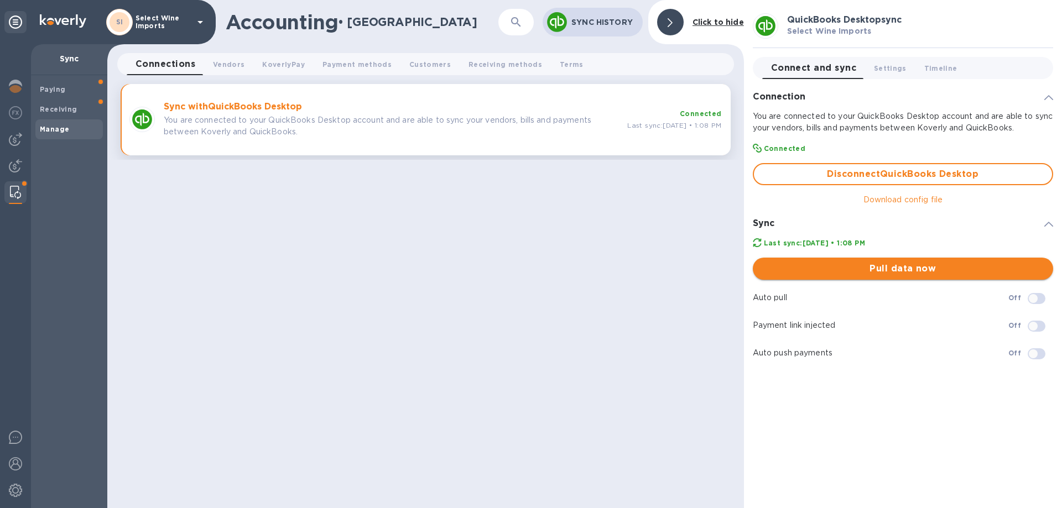
click at [900, 265] on span "Pull data now" at bounding box center [903, 268] width 283 height 13
click at [50, 112] on b "Receiving" at bounding box center [59, 109] width 38 height 8
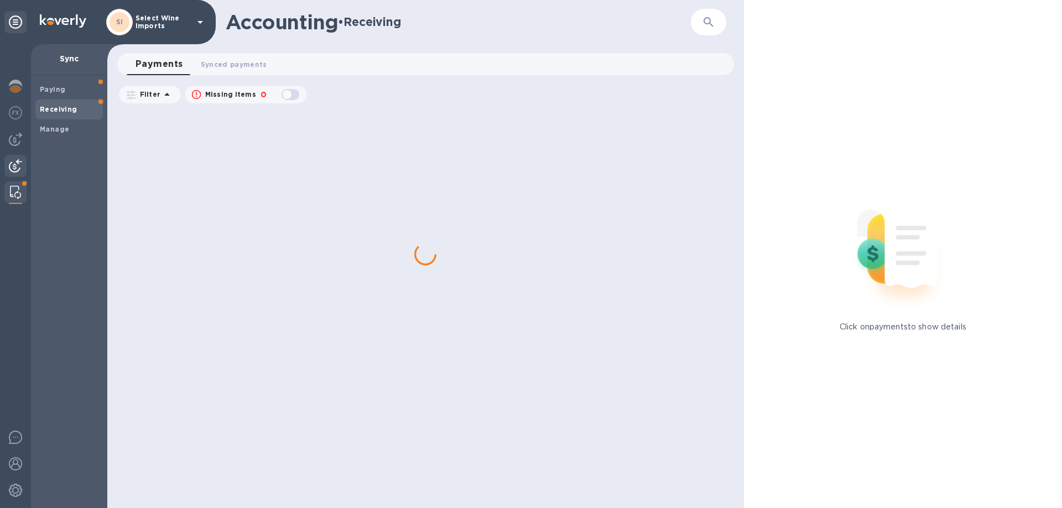
click at [19, 165] on img at bounding box center [15, 165] width 13 height 13
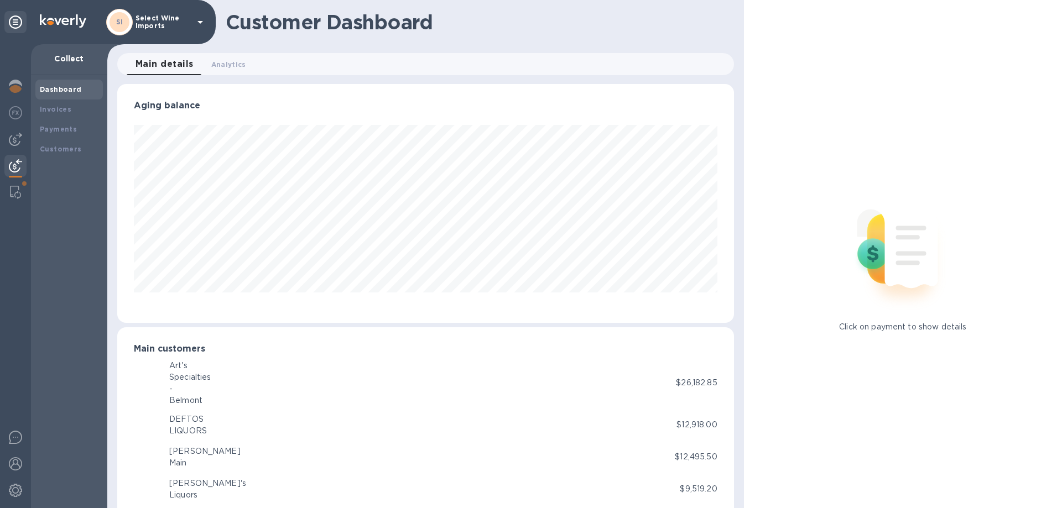
scroll to position [552812, 552439]
click at [55, 133] on b "Payments" at bounding box center [58, 129] width 37 height 8
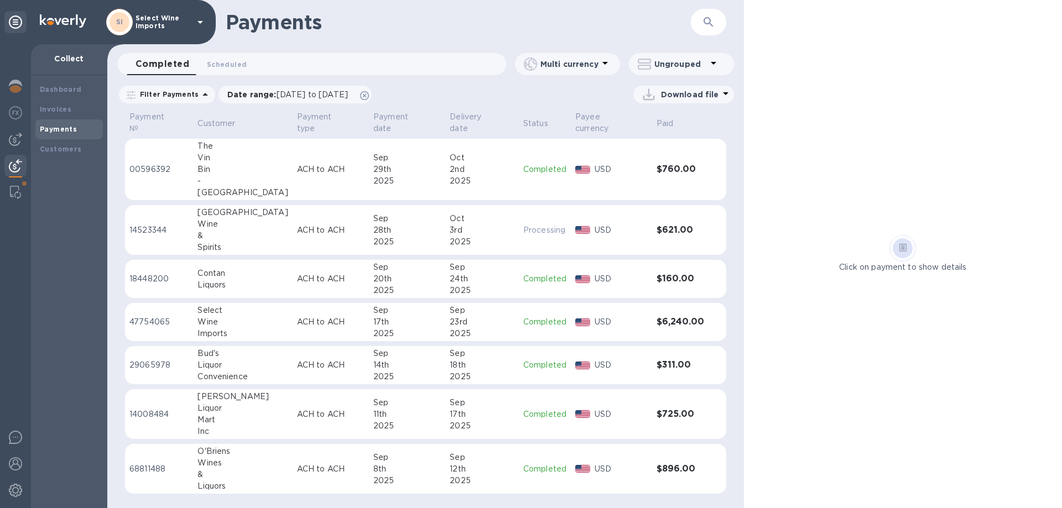
click at [218, 230] on div "&" at bounding box center [242, 236] width 90 height 12
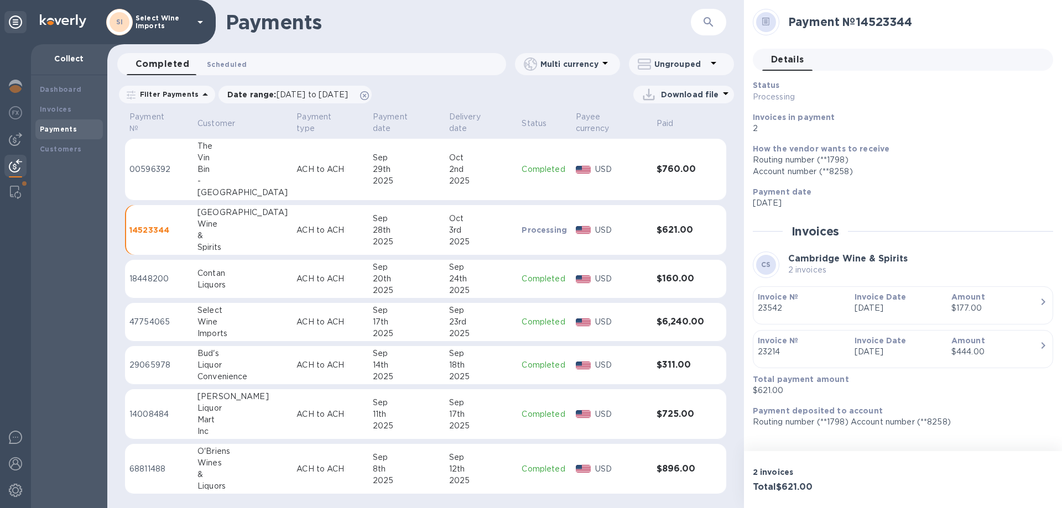
click at [235, 68] on span "Scheduled 0" at bounding box center [227, 65] width 40 height 12
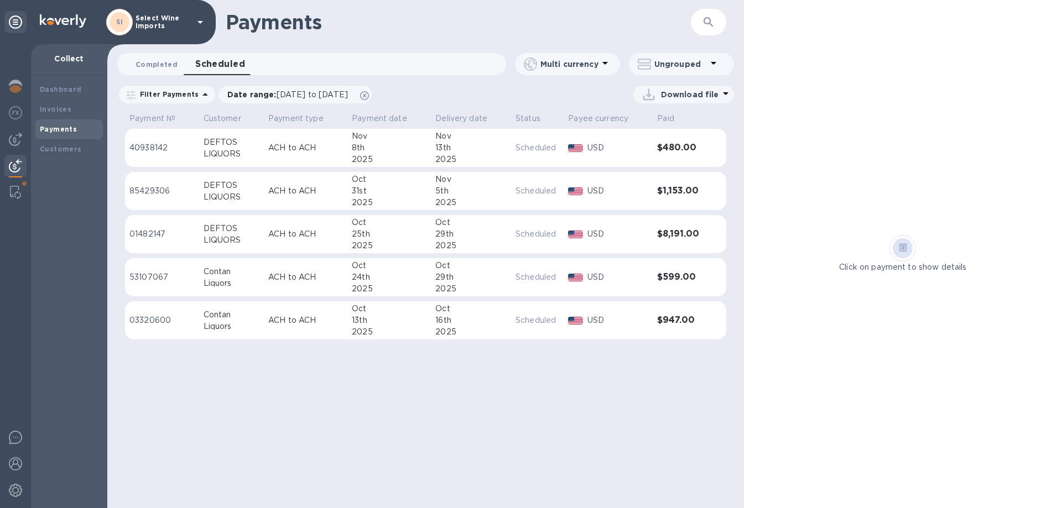
click at [159, 64] on span "Completed 0" at bounding box center [156, 65] width 42 height 12
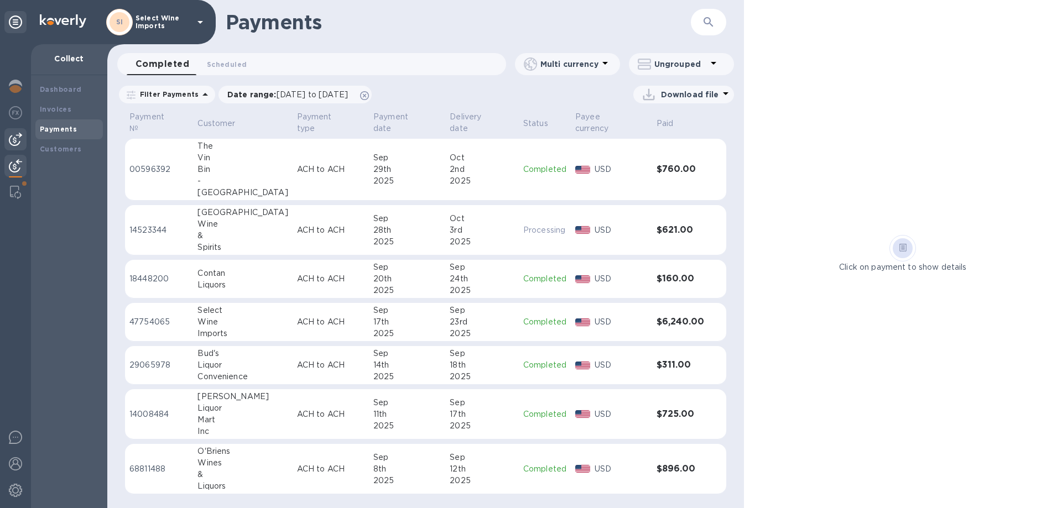
click at [17, 144] on img at bounding box center [15, 139] width 13 height 13
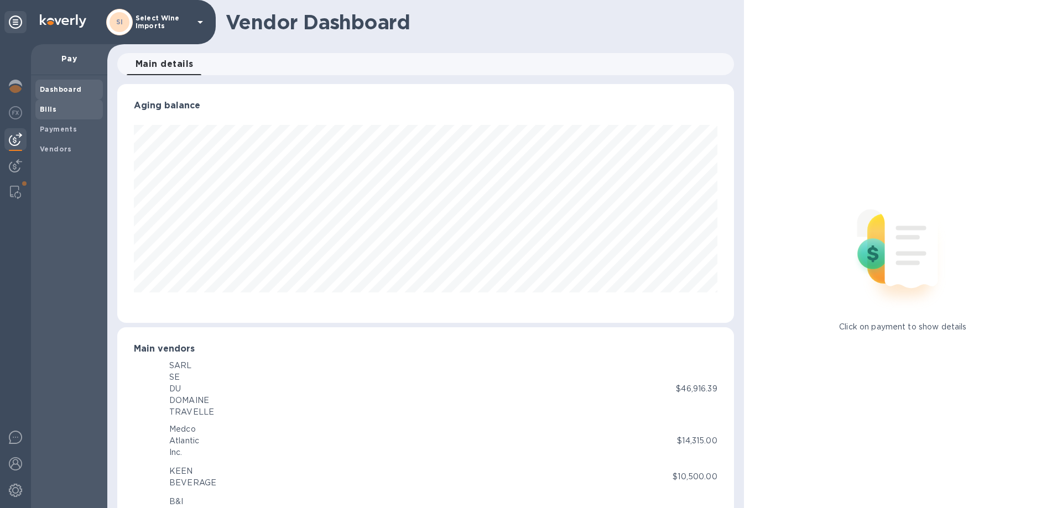
scroll to position [239, 612]
click at [38, 107] on div "Bills" at bounding box center [68, 110] width 67 height 20
